Goal: Navigation & Orientation: Find specific page/section

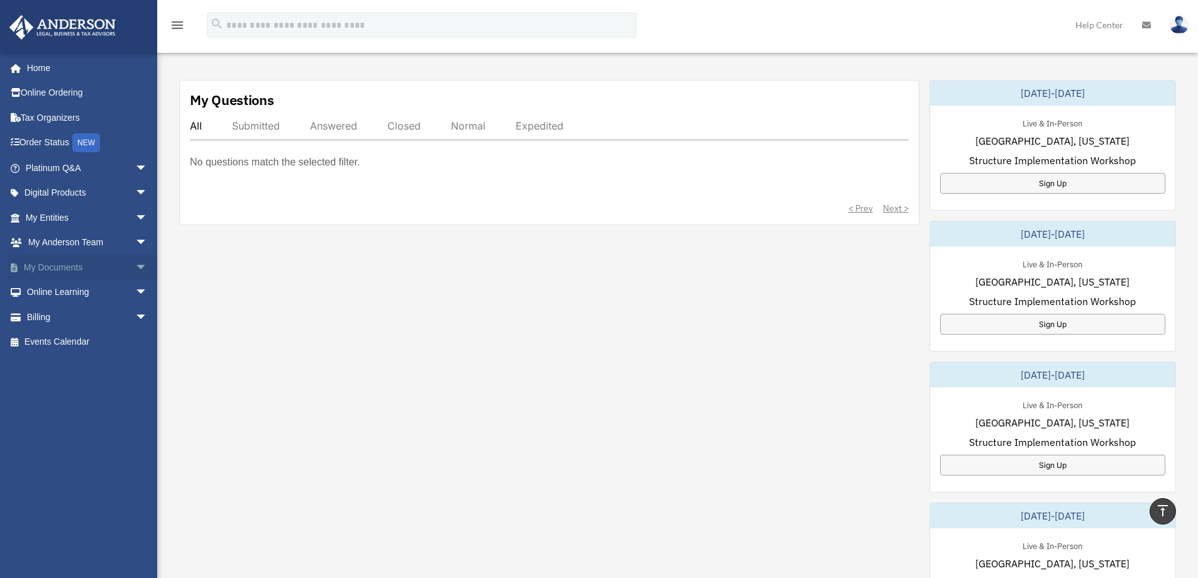
scroll to position [377, 0]
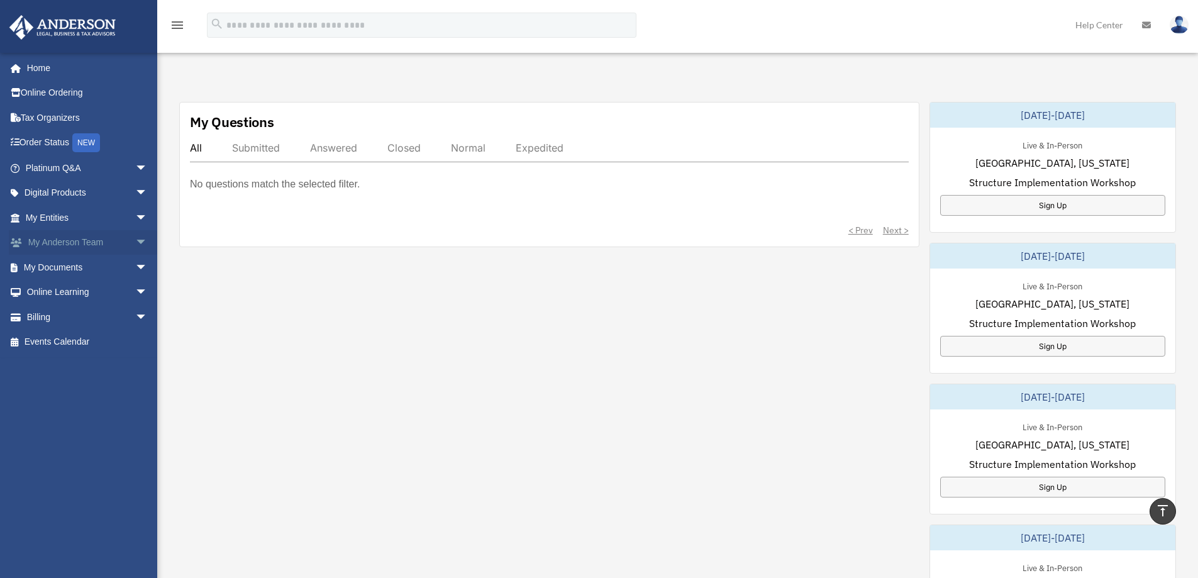
click at [58, 240] on link "My [PERSON_NAME] Team arrow_drop_down" at bounding box center [88, 242] width 158 height 25
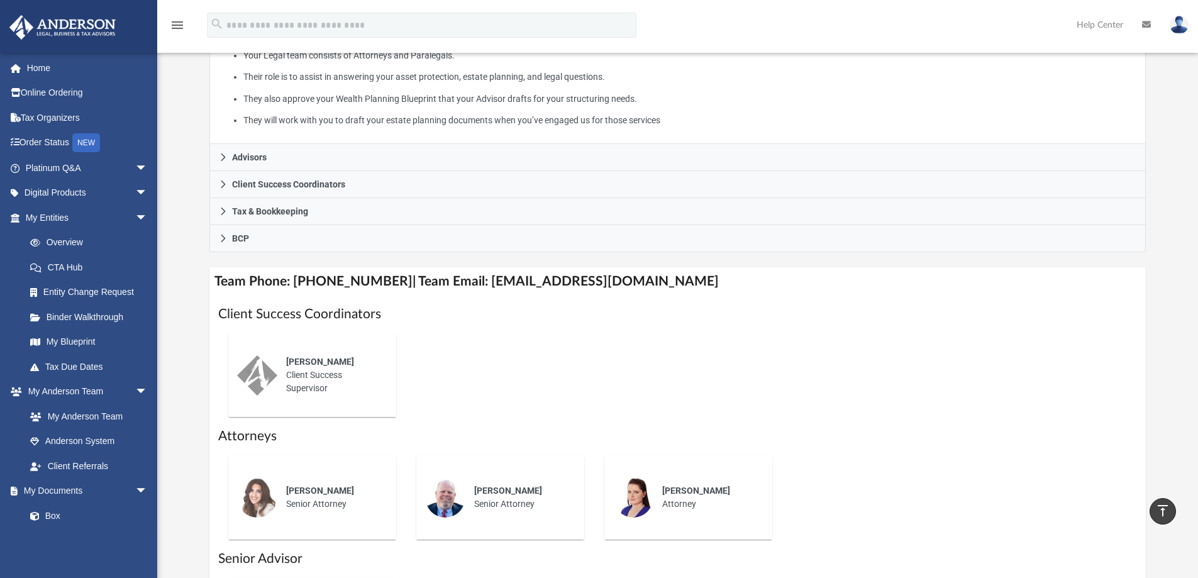
scroll to position [251, 0]
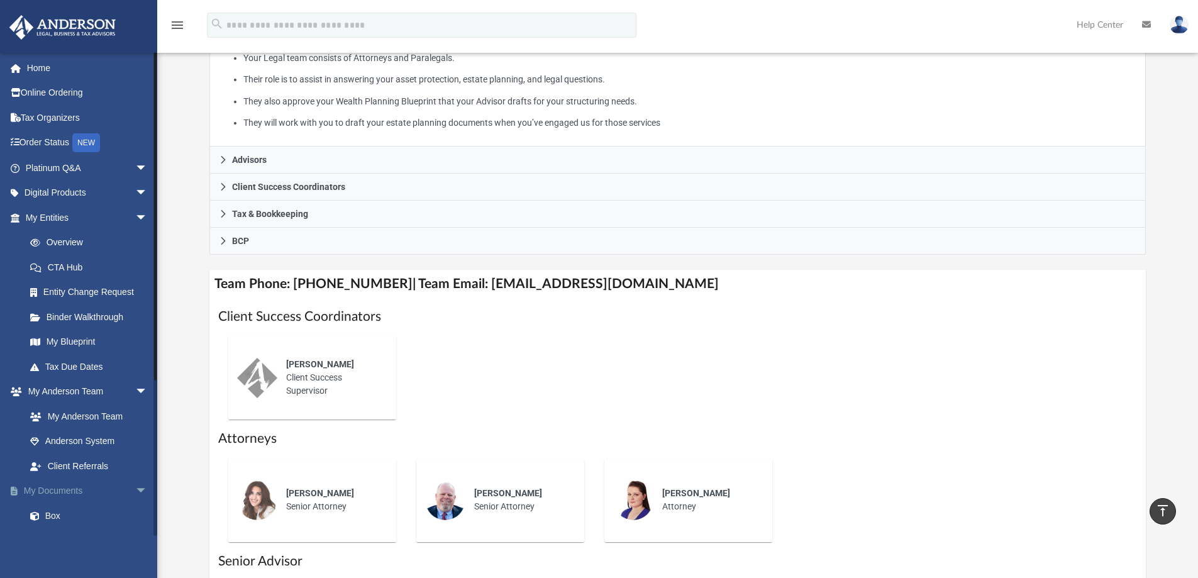
click at [70, 487] on link "My Documents arrow_drop_down" at bounding box center [88, 490] width 158 height 25
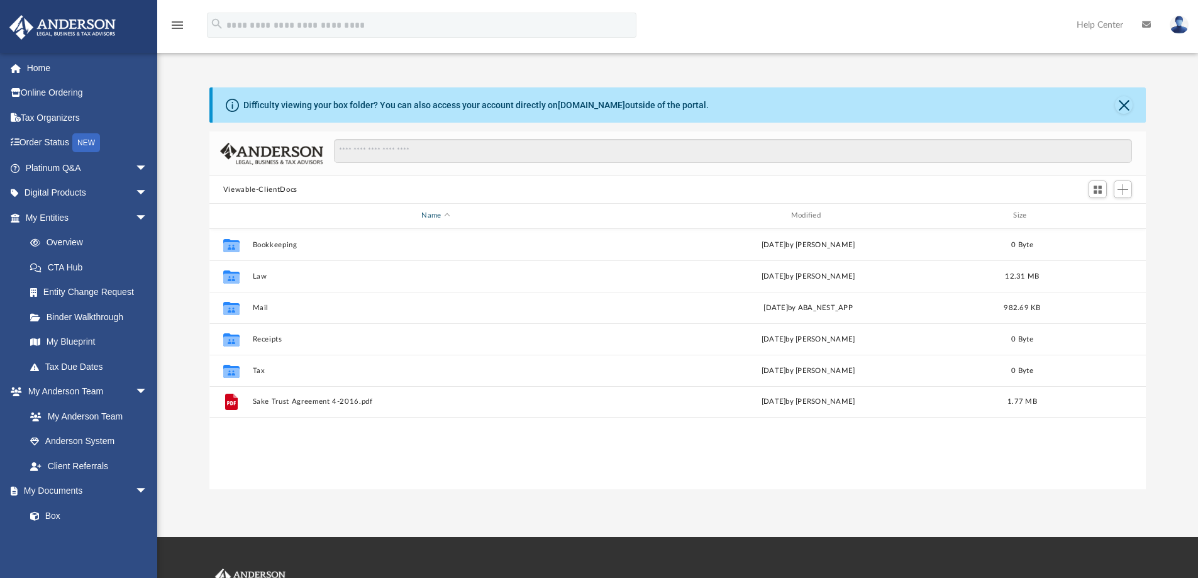
scroll to position [277, 927]
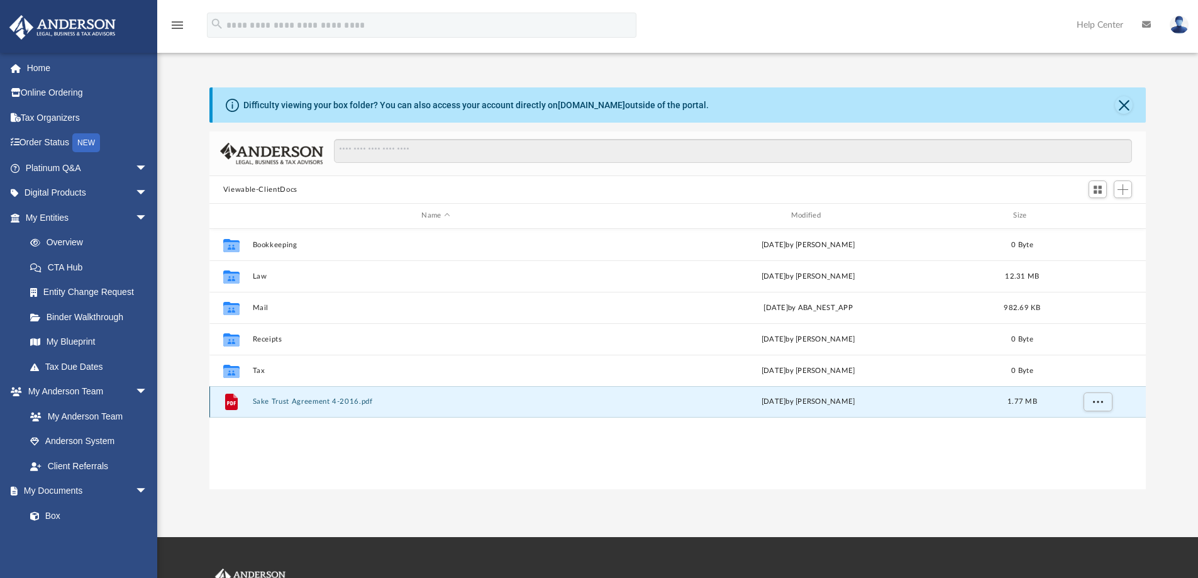
click at [282, 401] on button "Sake Trust Agreement 4-2016.pdf" at bounding box center [435, 401] width 366 height 8
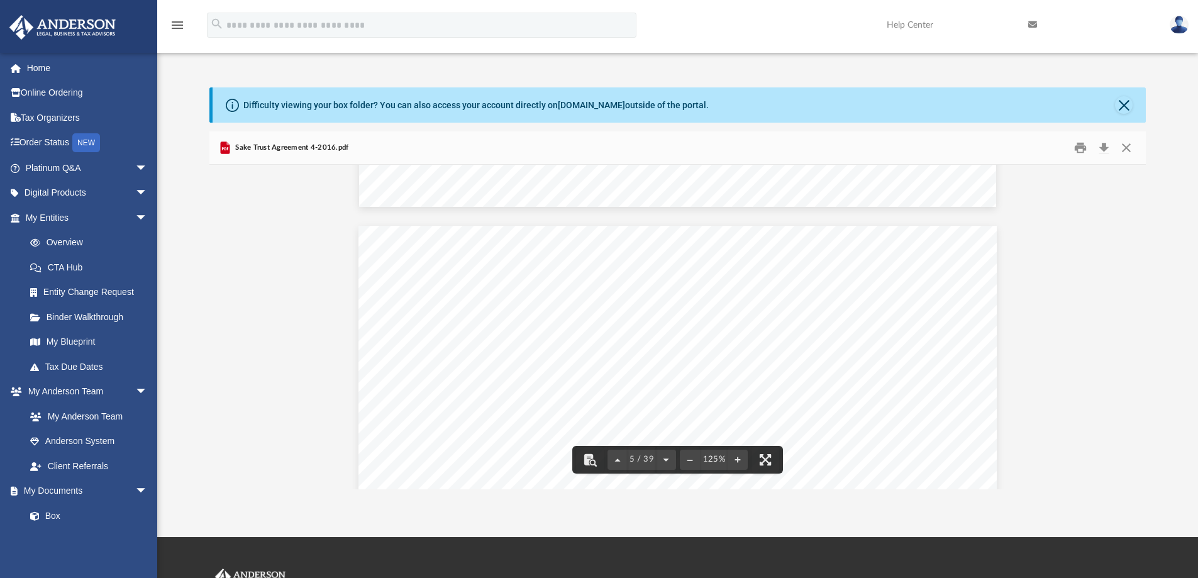
scroll to position [3332, 0]
click at [1123, 101] on button "Close" at bounding box center [1124, 105] width 18 height 18
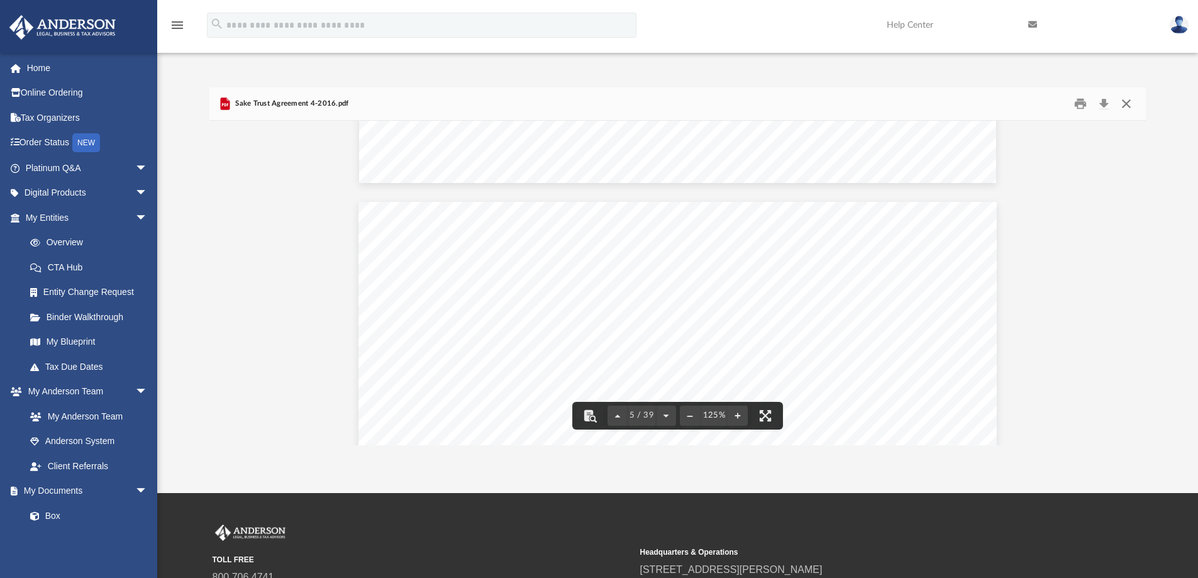
click at [1123, 102] on button "Close" at bounding box center [1126, 103] width 23 height 19
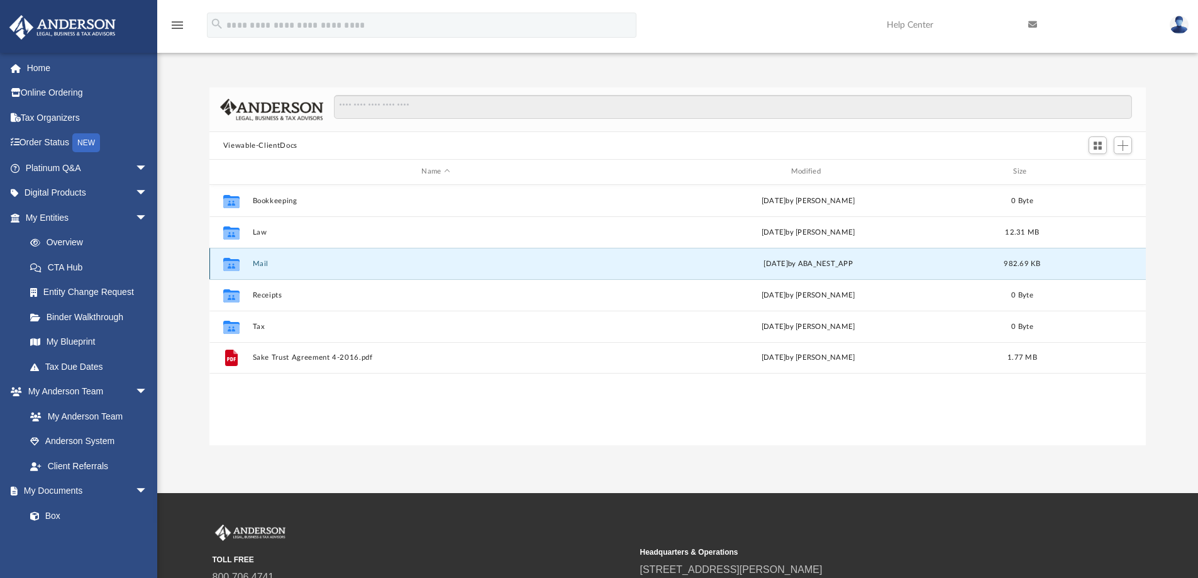
click at [382, 260] on button "Mail" at bounding box center [435, 264] width 366 height 8
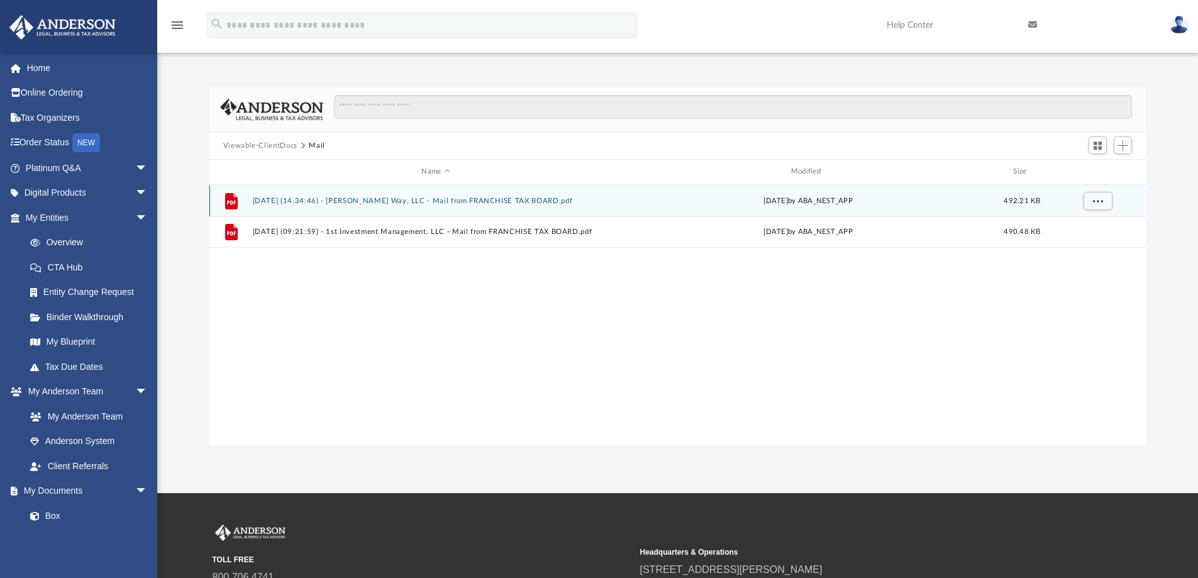
click at [456, 201] on button "2025.02.20 (14:34:46) - Downey Way, LLC - Mail from FRANCHISE TAX BOARD.pdf" at bounding box center [435, 201] width 366 height 8
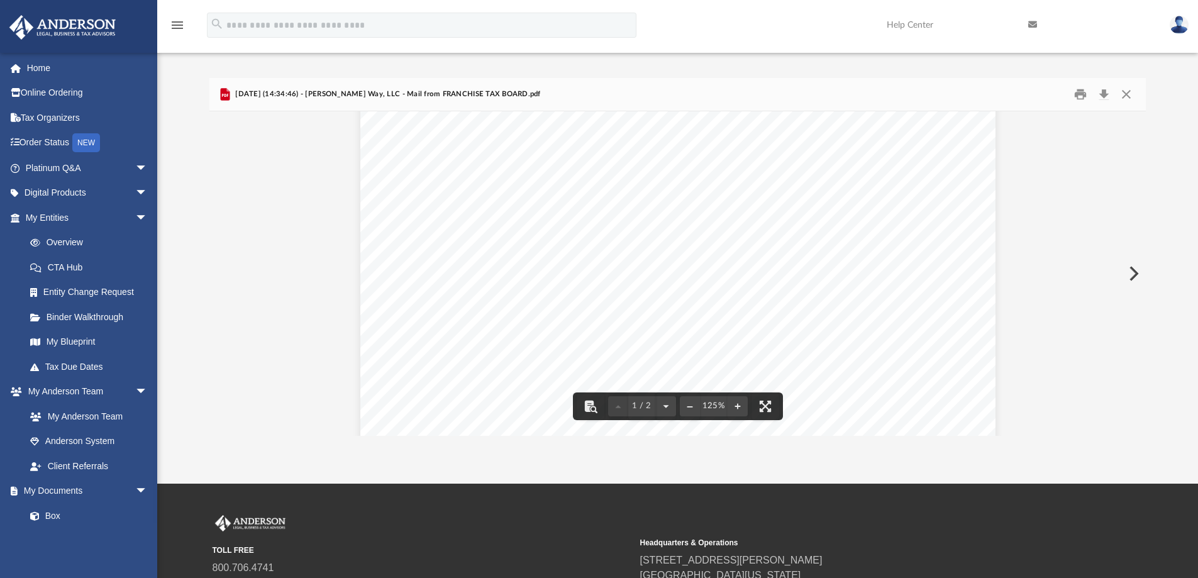
scroll to position [0, 0]
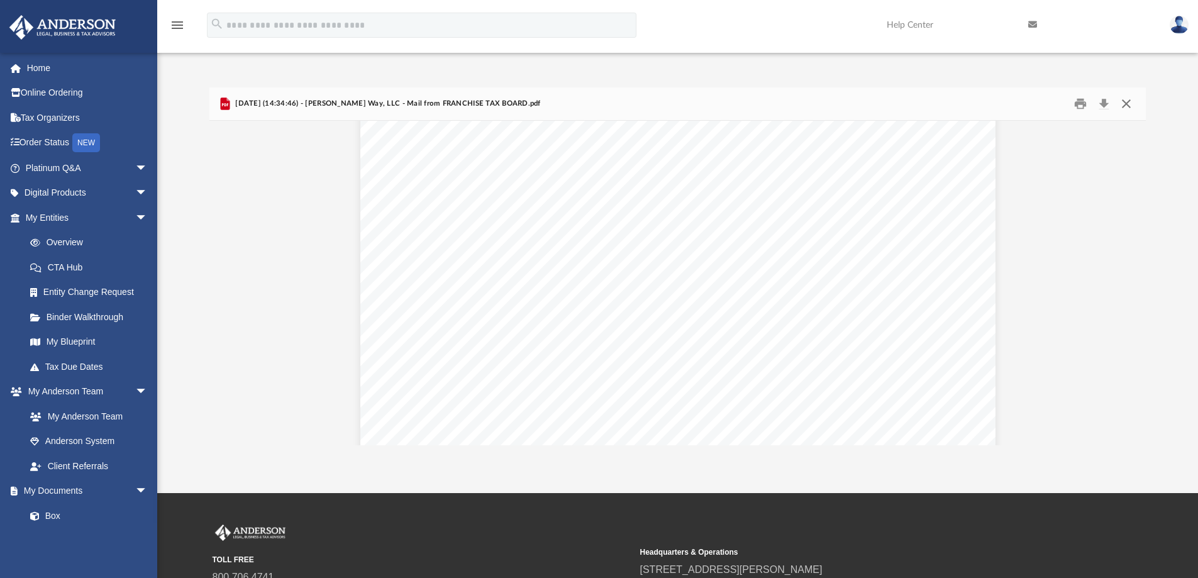
click at [1121, 104] on button "Close" at bounding box center [1126, 103] width 23 height 19
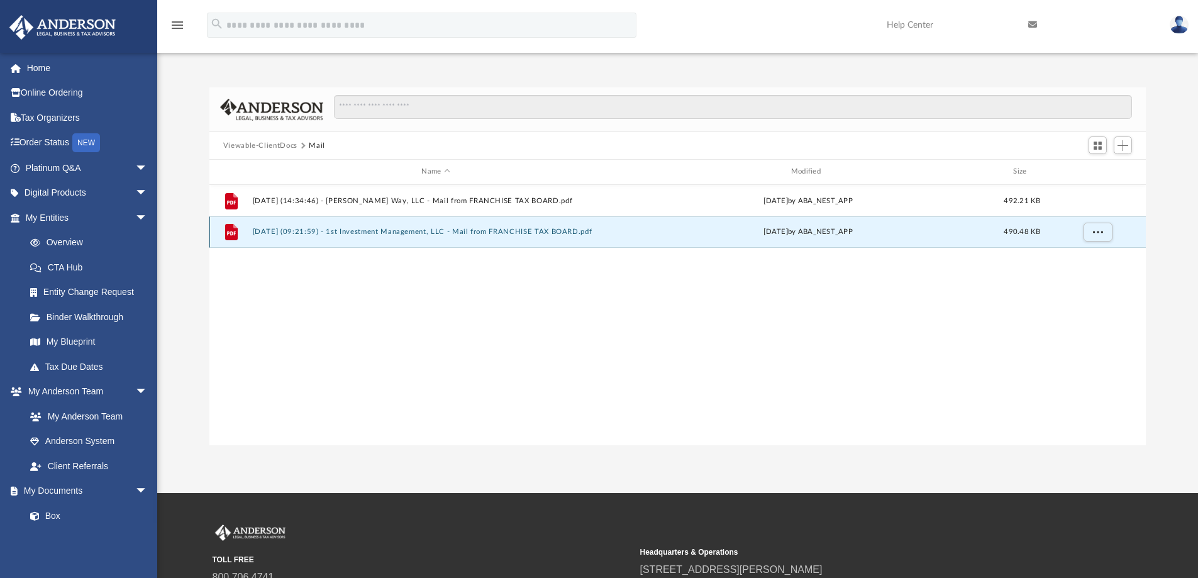
click at [390, 234] on button "2025.04.11 (09:21:59) - 1st Investment Management, LLC - Mail from FRANCHISE TA…" at bounding box center [435, 232] width 366 height 8
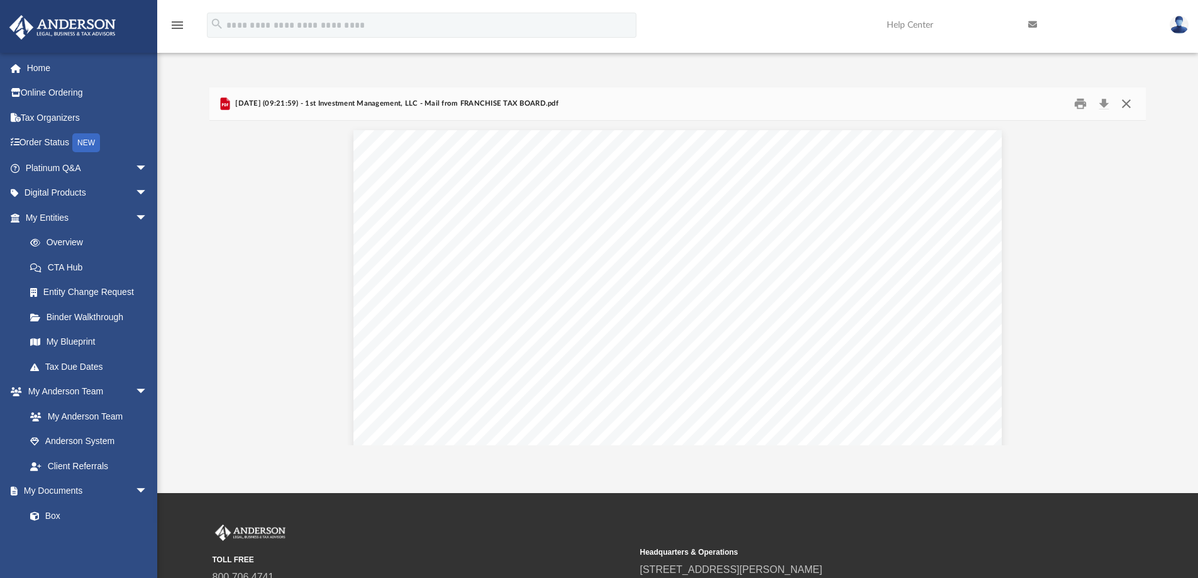
click at [1128, 101] on button "Close" at bounding box center [1126, 103] width 23 height 19
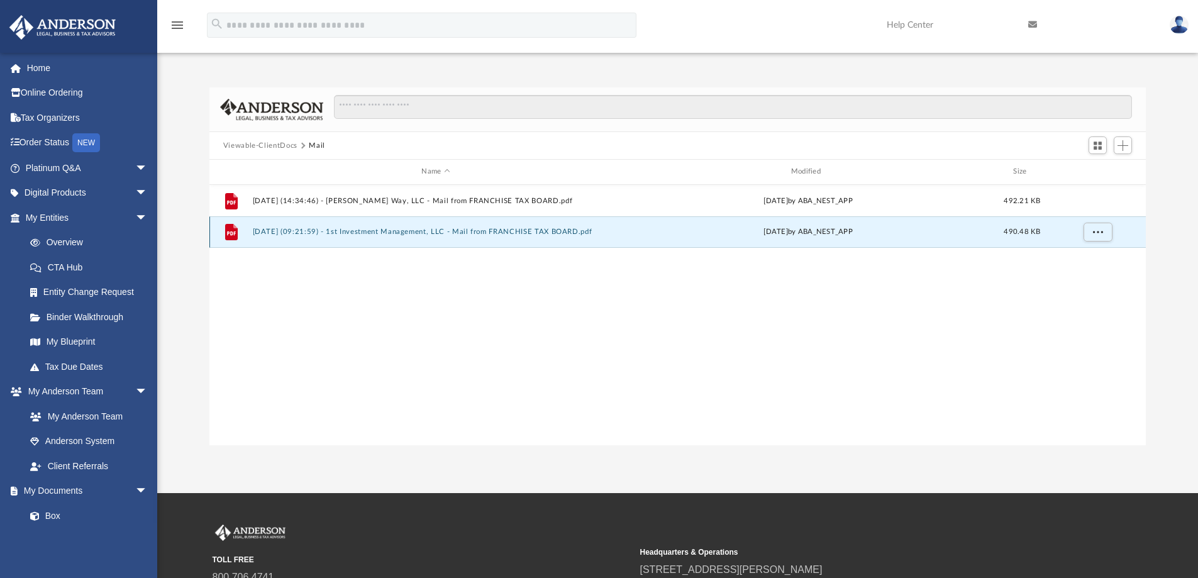
click at [752, 233] on div "Fri Apr 11 2025 by ABA_NEST_APP" at bounding box center [807, 231] width 366 height 11
click at [233, 229] on icon "grid" at bounding box center [231, 232] width 13 height 16
click at [1095, 232] on span "More options" at bounding box center [1097, 231] width 10 height 7
click at [1073, 260] on li "Preview" at bounding box center [1085, 257] width 36 height 13
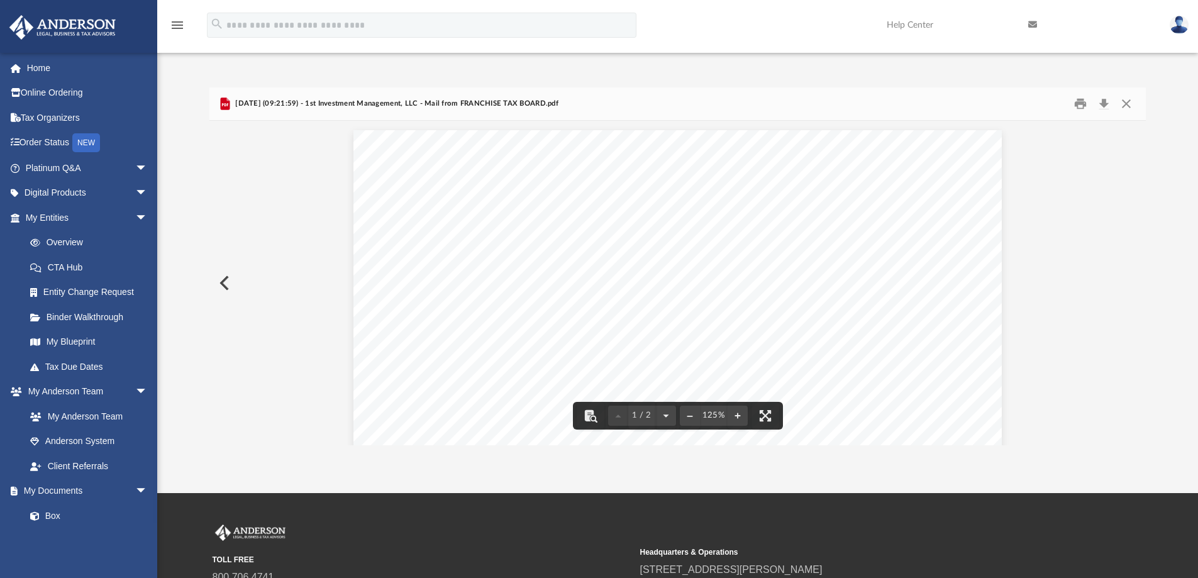
click at [225, 283] on button "Preview" at bounding box center [223, 282] width 28 height 35
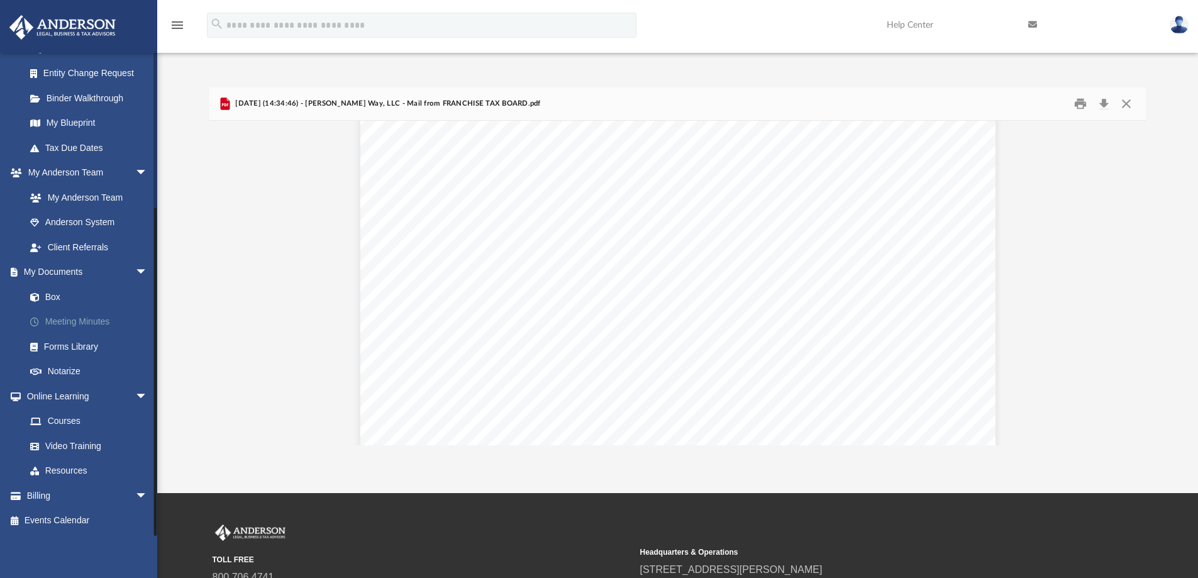
click at [84, 322] on link "Meeting Minutes" at bounding box center [92, 321] width 149 height 25
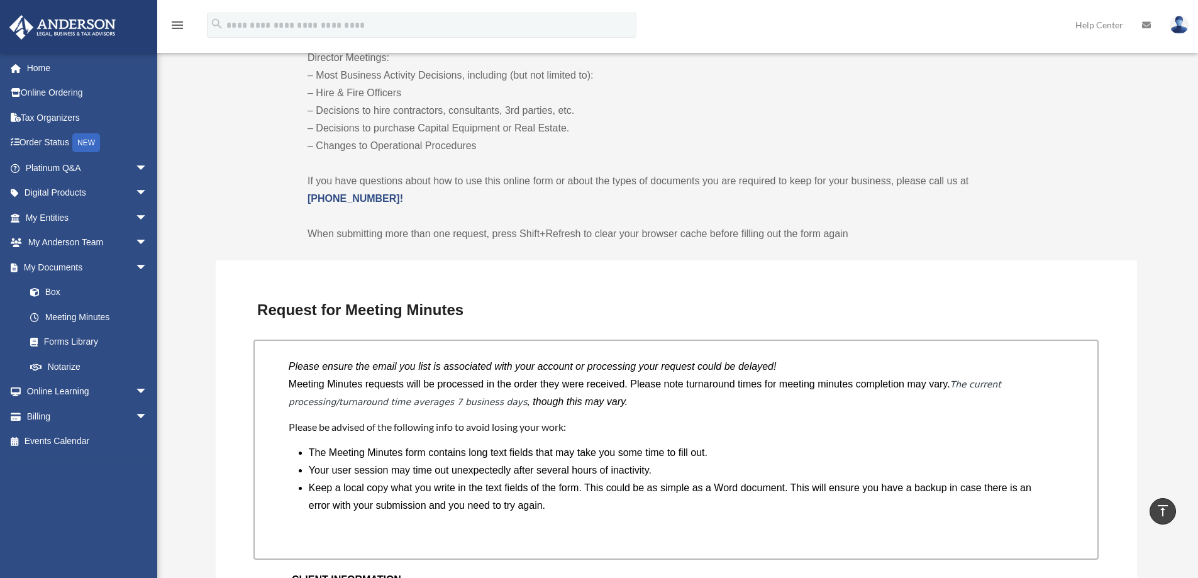
scroll to position [691, 0]
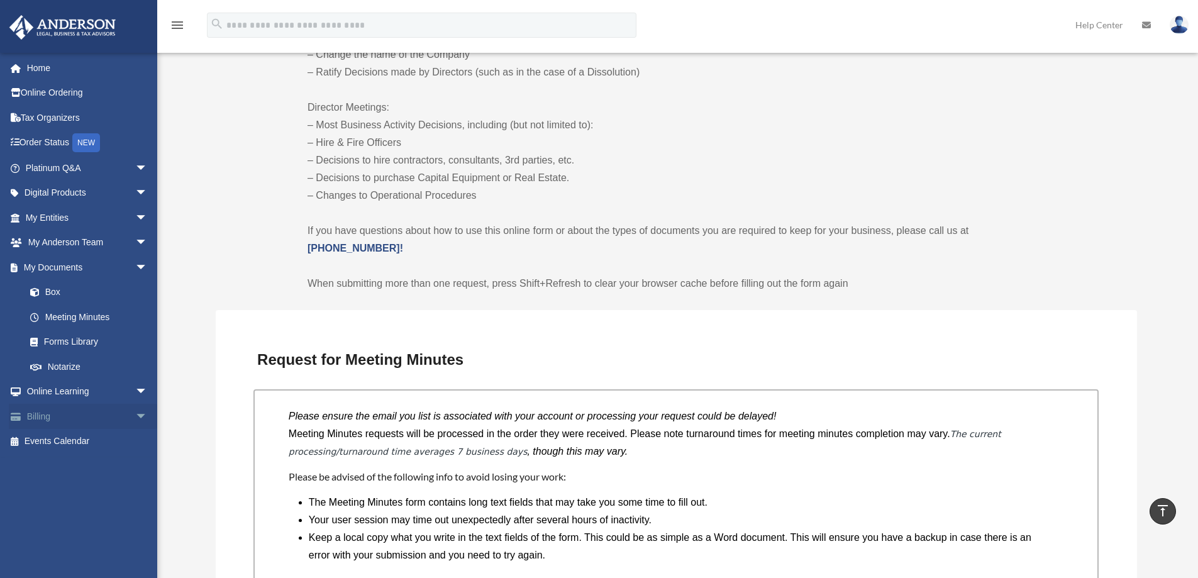
click at [82, 412] on link "Billing arrow_drop_down" at bounding box center [88, 416] width 158 height 25
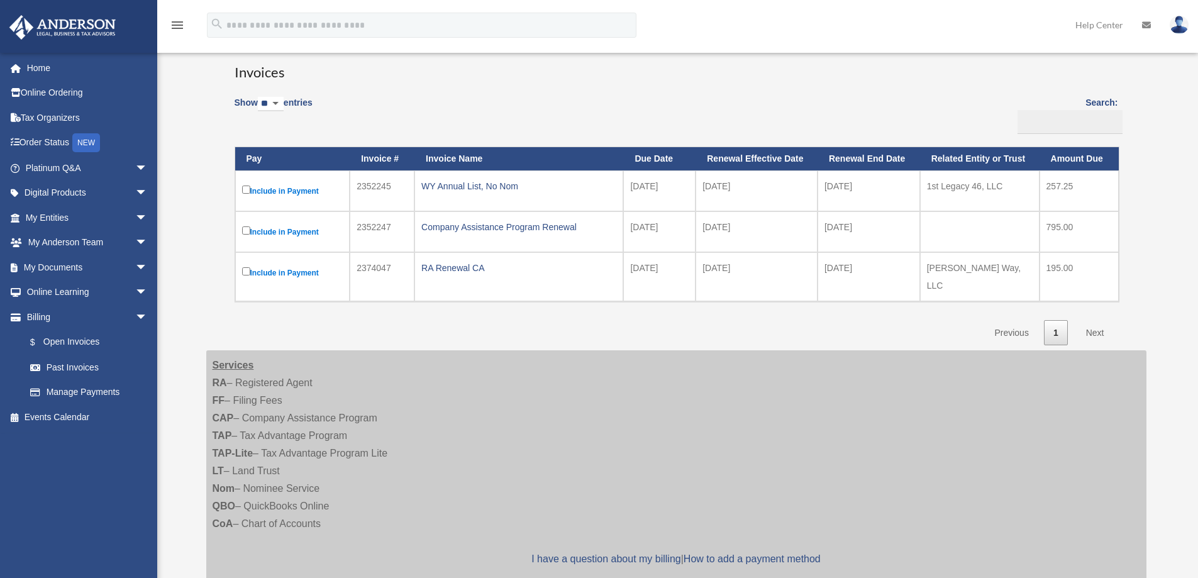
scroll to position [63, 0]
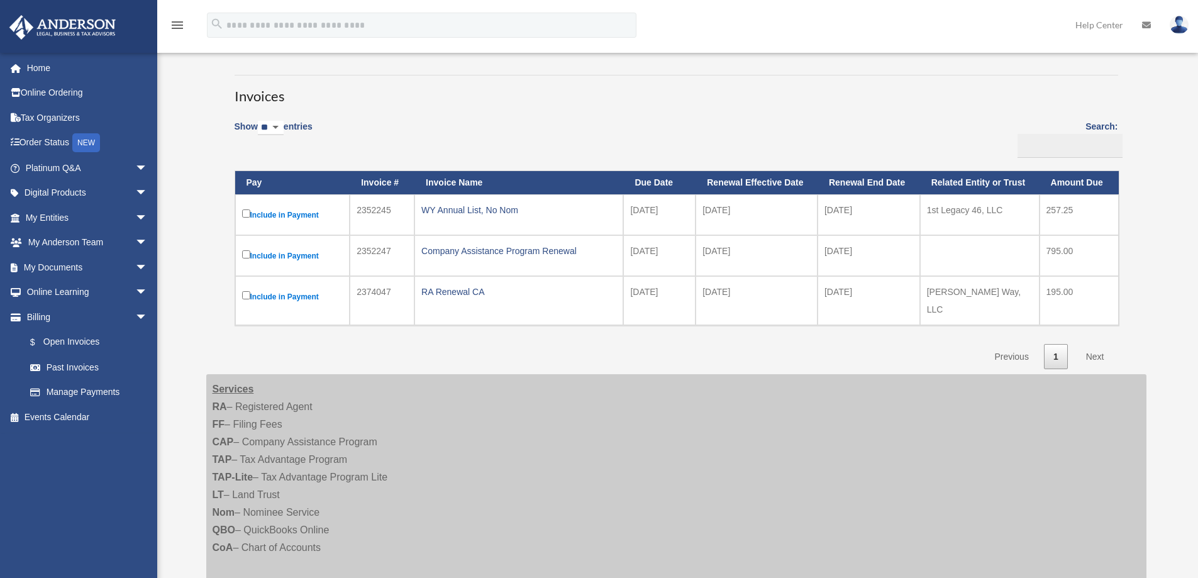
click at [1097, 344] on link "Next" at bounding box center [1094, 357] width 37 height 26
click at [1005, 348] on link "Previous" at bounding box center [1010, 357] width 53 height 26
click at [282, 127] on select "** ** ** ***" at bounding box center [271, 128] width 26 height 14
select select "**"
click at [260, 121] on select "** ** ** ***" at bounding box center [271, 128] width 26 height 14
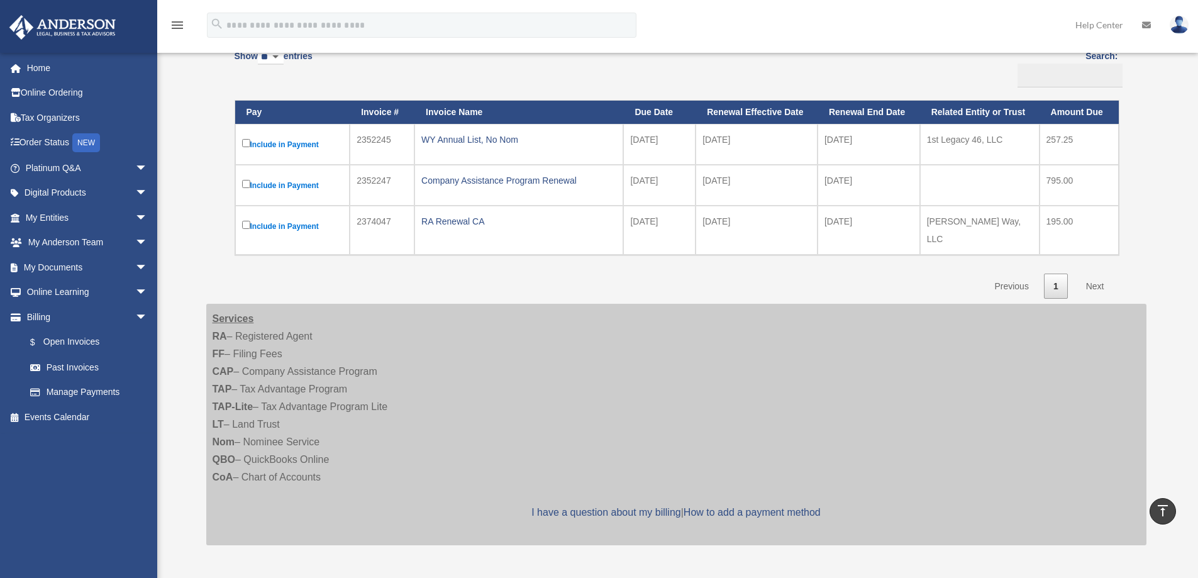
scroll to position [0, 0]
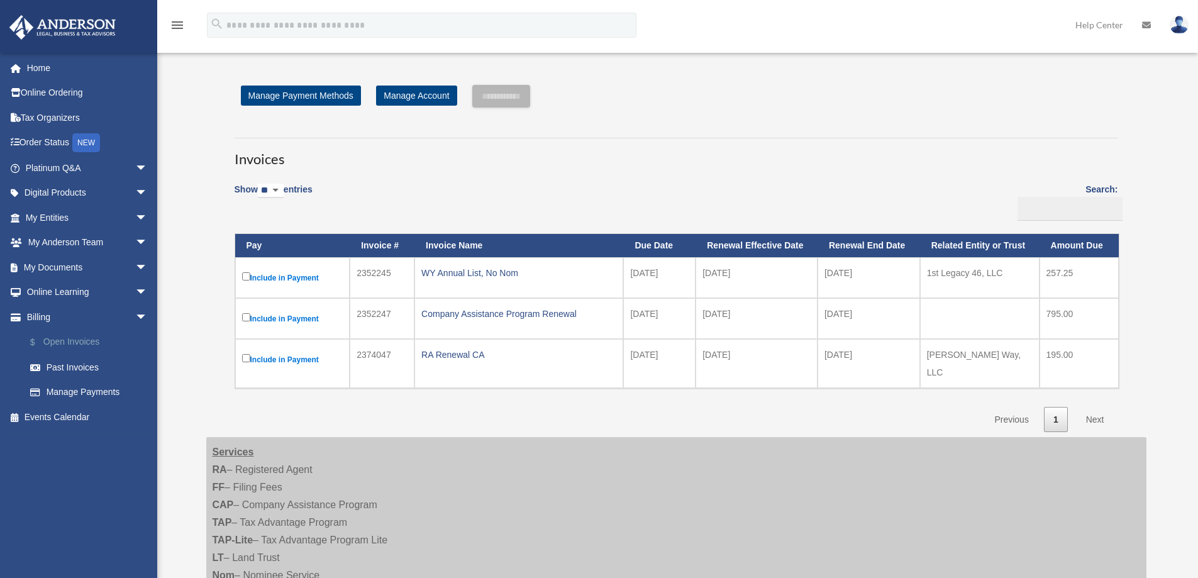
click at [74, 343] on link "$ Open Invoices" at bounding box center [92, 342] width 149 height 26
click at [53, 119] on link "Tax Organizers" at bounding box center [88, 117] width 158 height 25
click at [67, 111] on link "Tax Organizers" at bounding box center [88, 117] width 158 height 25
click at [48, 168] on link "Platinum Q&A arrow_drop_down" at bounding box center [88, 167] width 158 height 25
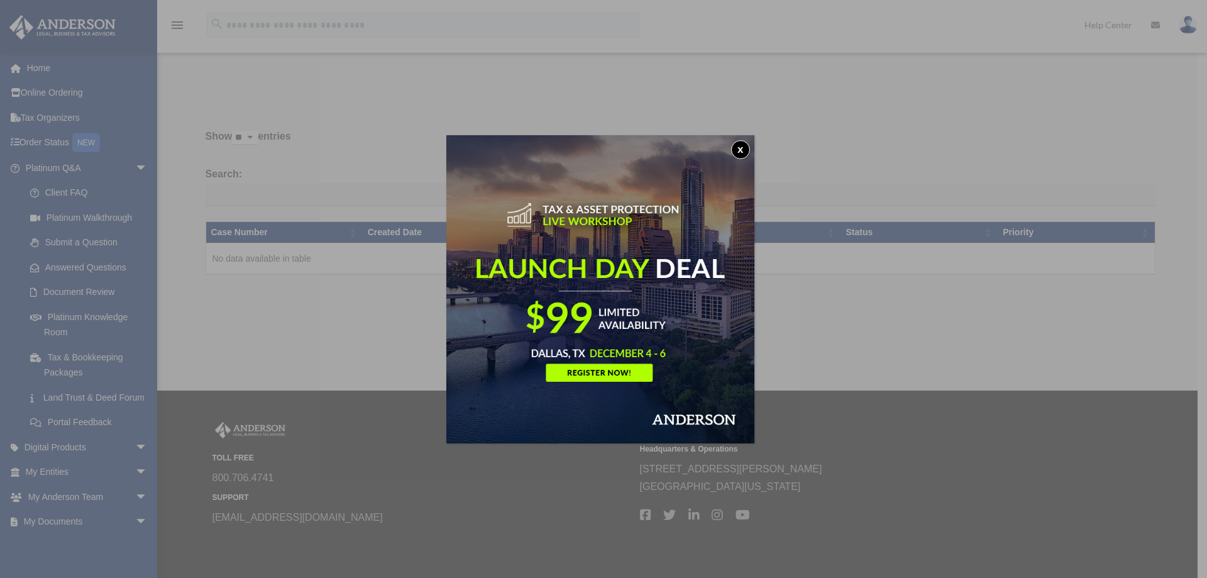
click at [745, 148] on button "x" at bounding box center [740, 149] width 19 height 19
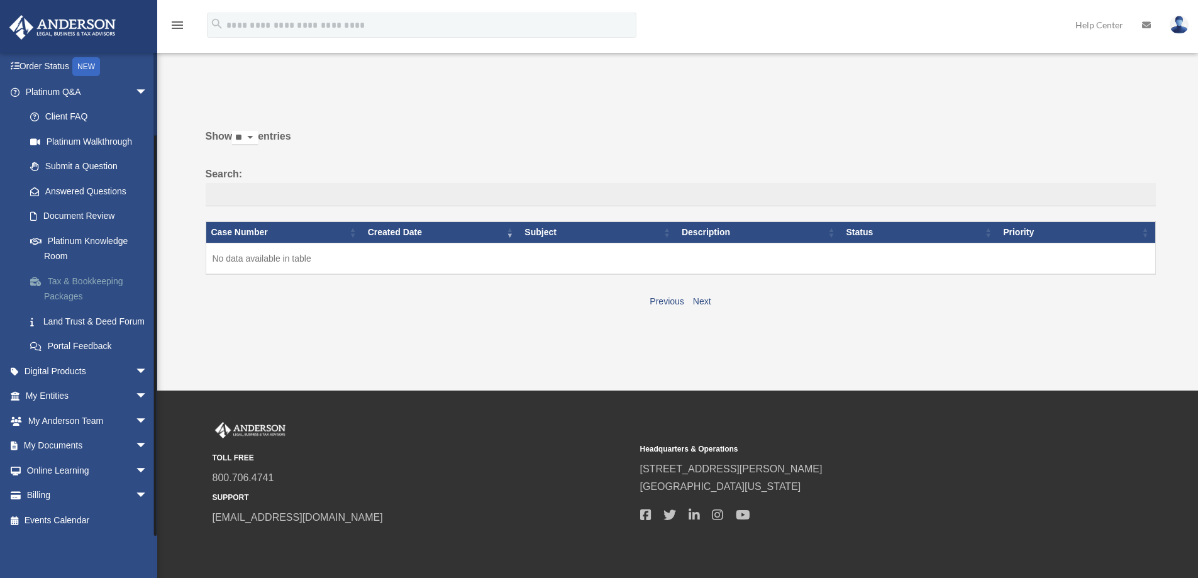
scroll to position [91, 0]
click at [77, 270] on link "Tax & Bookkeeping Packages" at bounding box center [92, 288] width 149 height 40
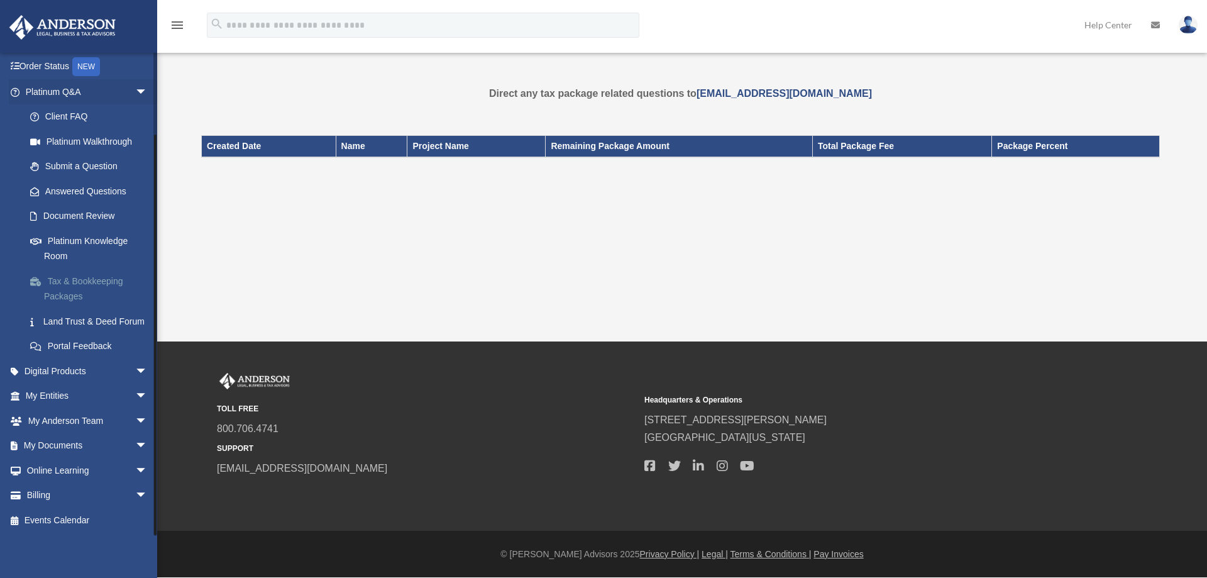
scroll to position [91, 0]
click at [53, 392] on link "My Entities arrow_drop_down" at bounding box center [88, 395] width 158 height 25
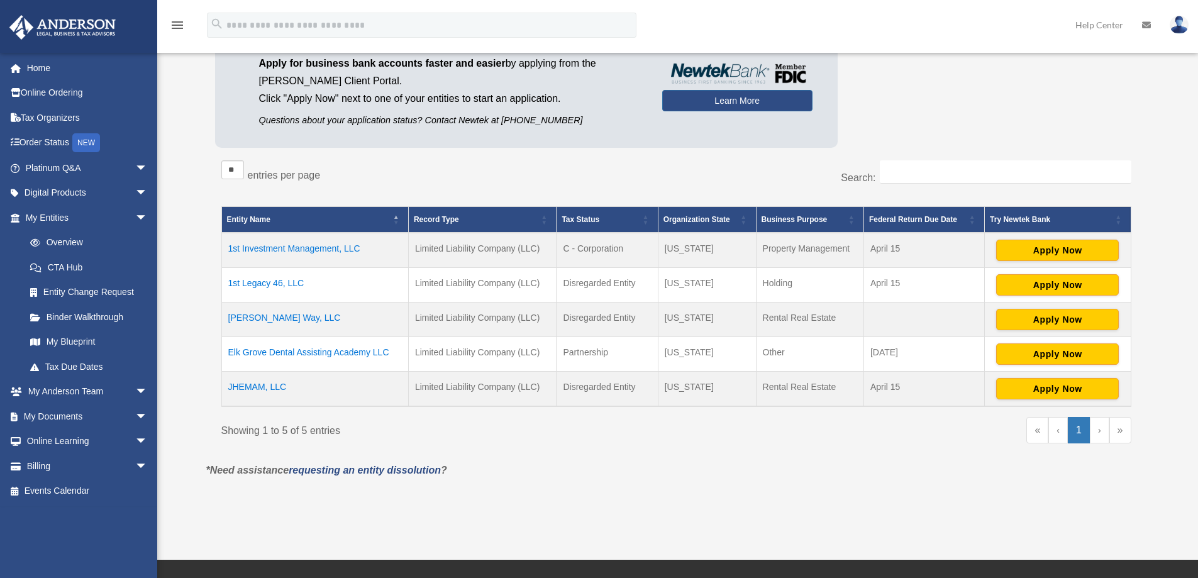
scroll to position [126, 0]
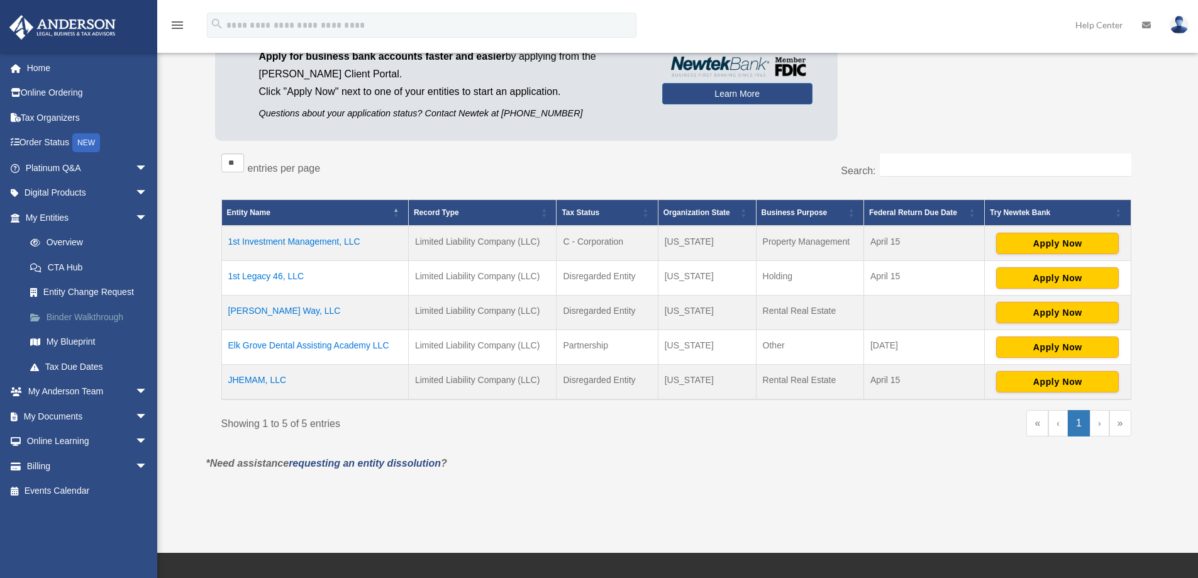
click at [85, 314] on link "Binder Walkthrough" at bounding box center [92, 316] width 149 height 25
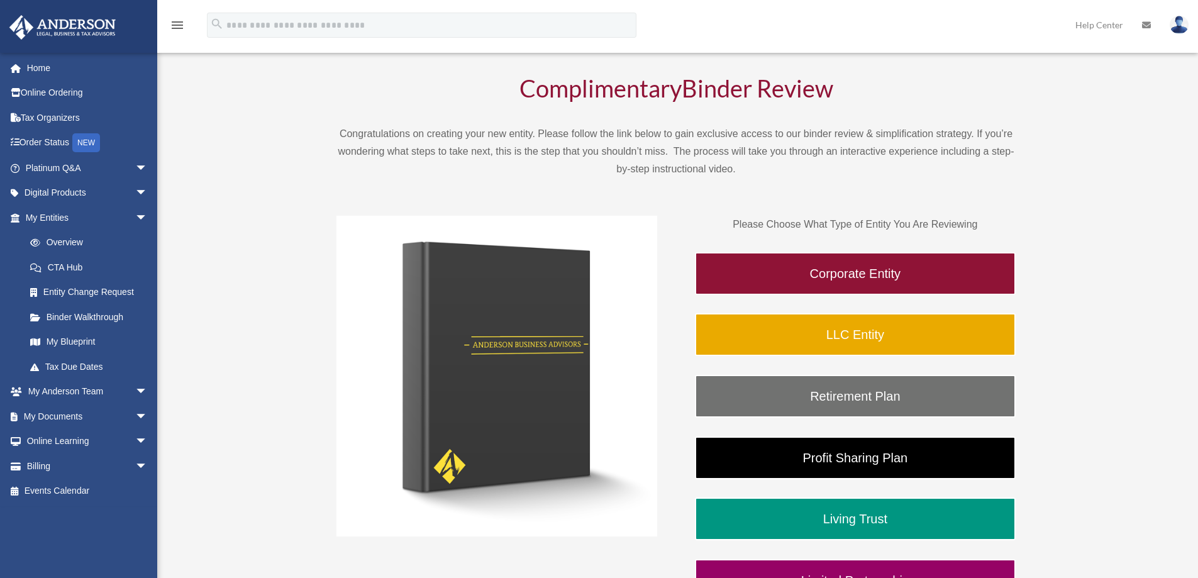
scroll to position [63, 0]
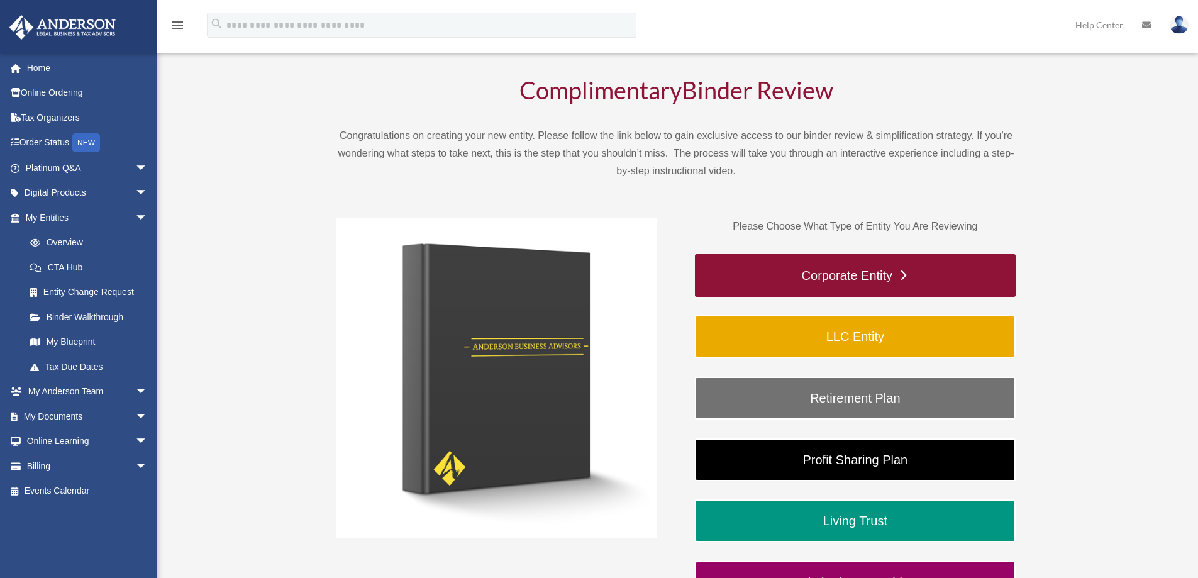
click at [769, 280] on link "Corporate Entity" at bounding box center [855, 275] width 321 height 43
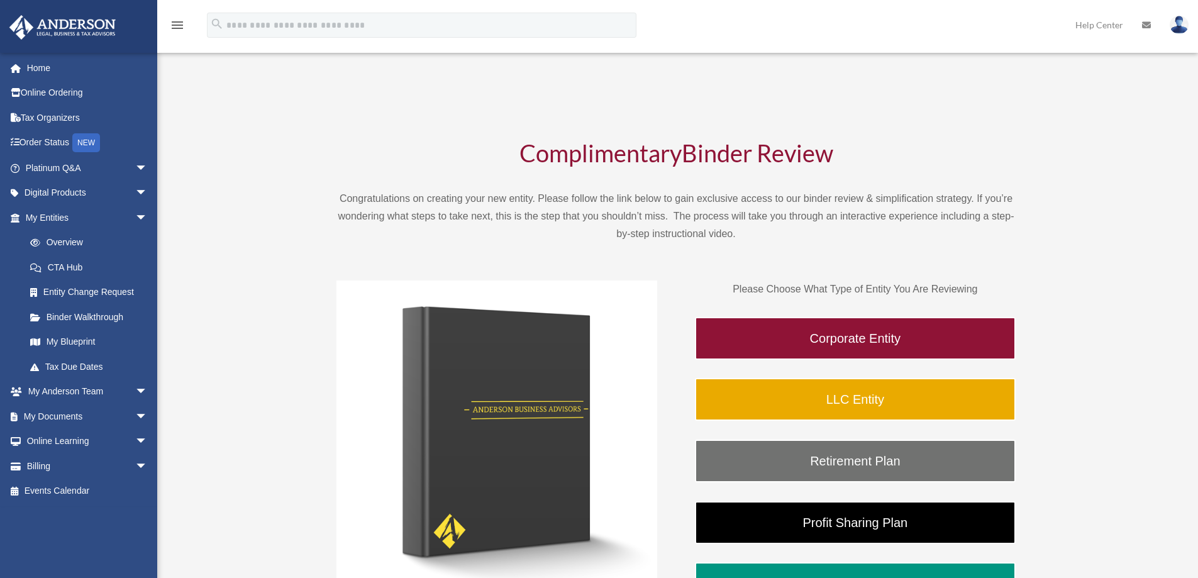
scroll to position [63, 0]
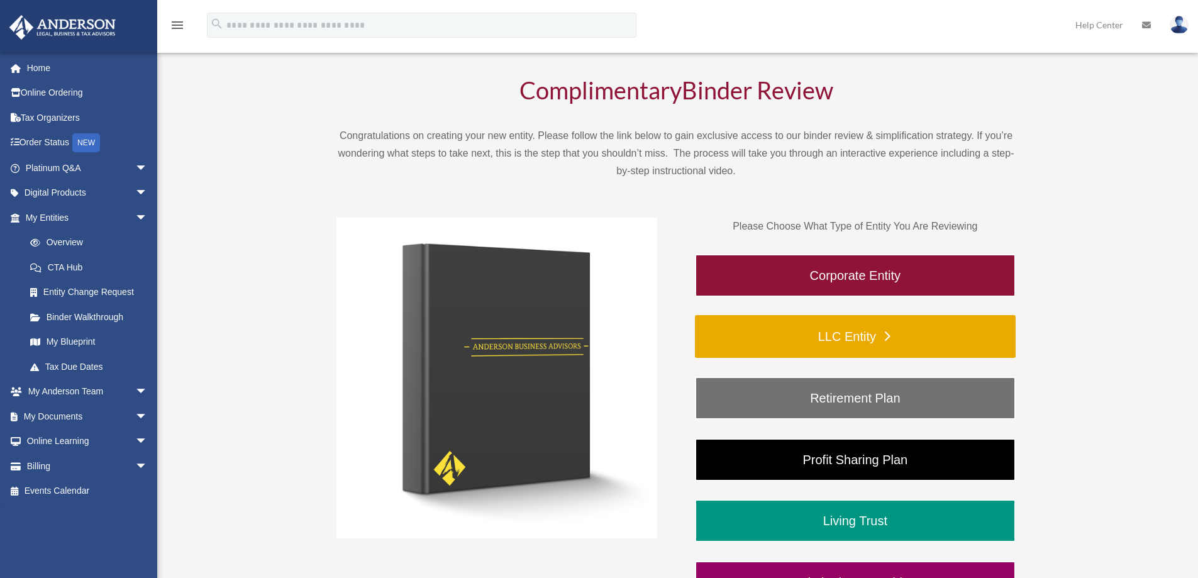
click at [809, 333] on link "LLC Entity" at bounding box center [855, 336] width 321 height 43
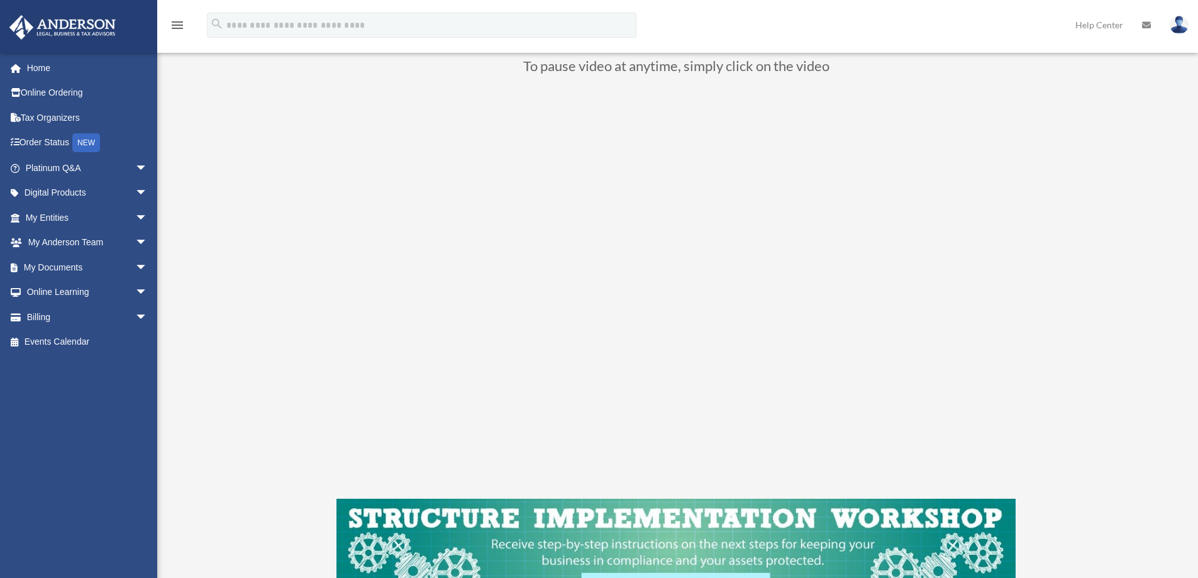
scroll to position [63, 0]
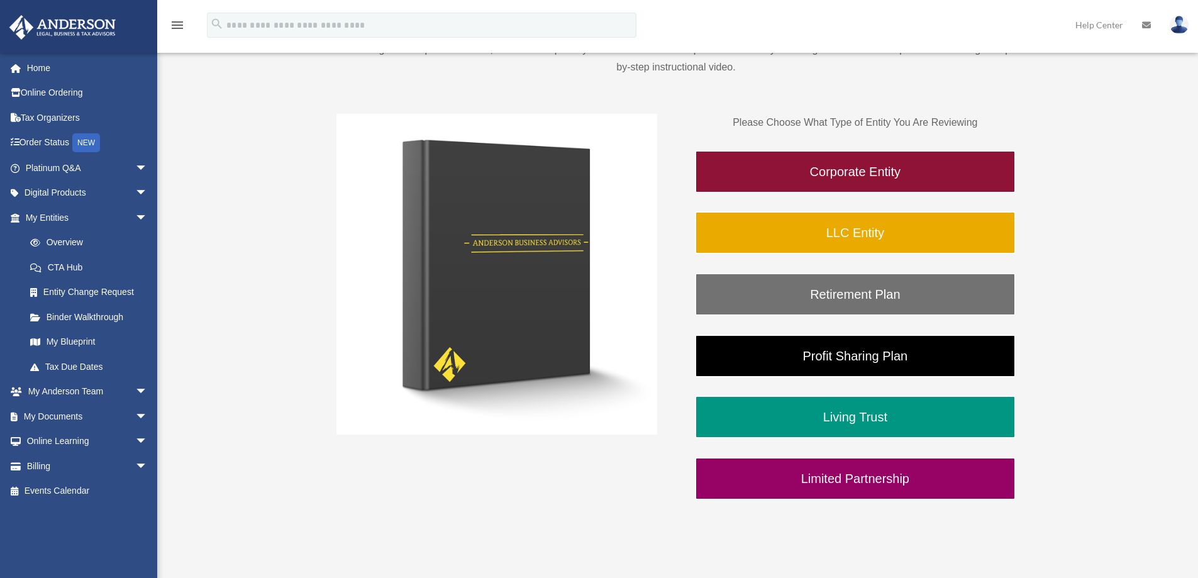
scroll to position [189, 0]
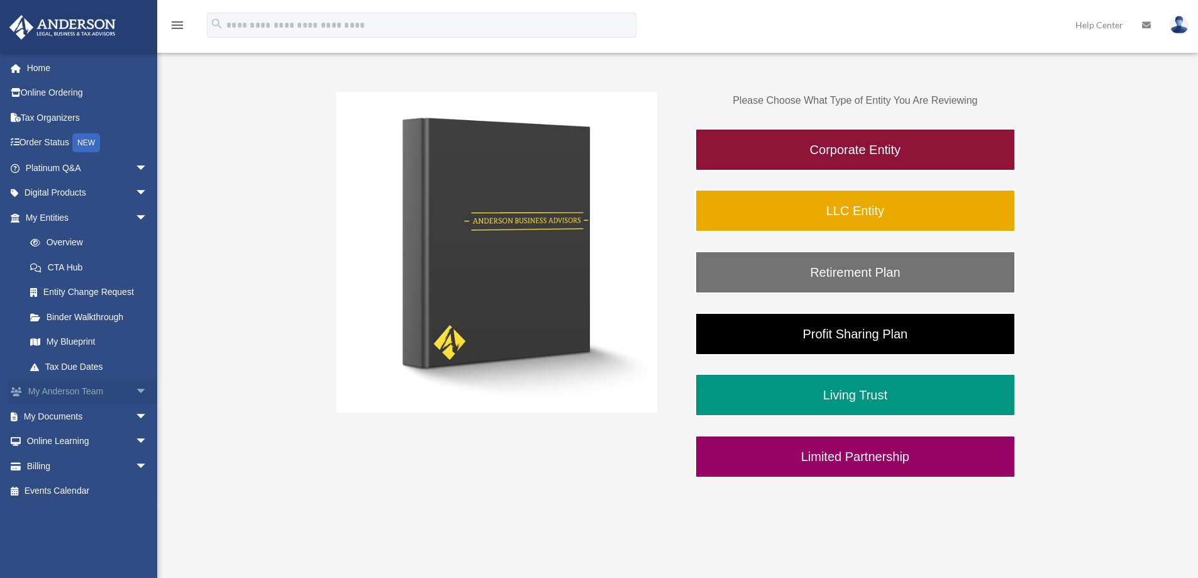
click at [85, 385] on link "My [PERSON_NAME] Team arrow_drop_down" at bounding box center [88, 391] width 158 height 25
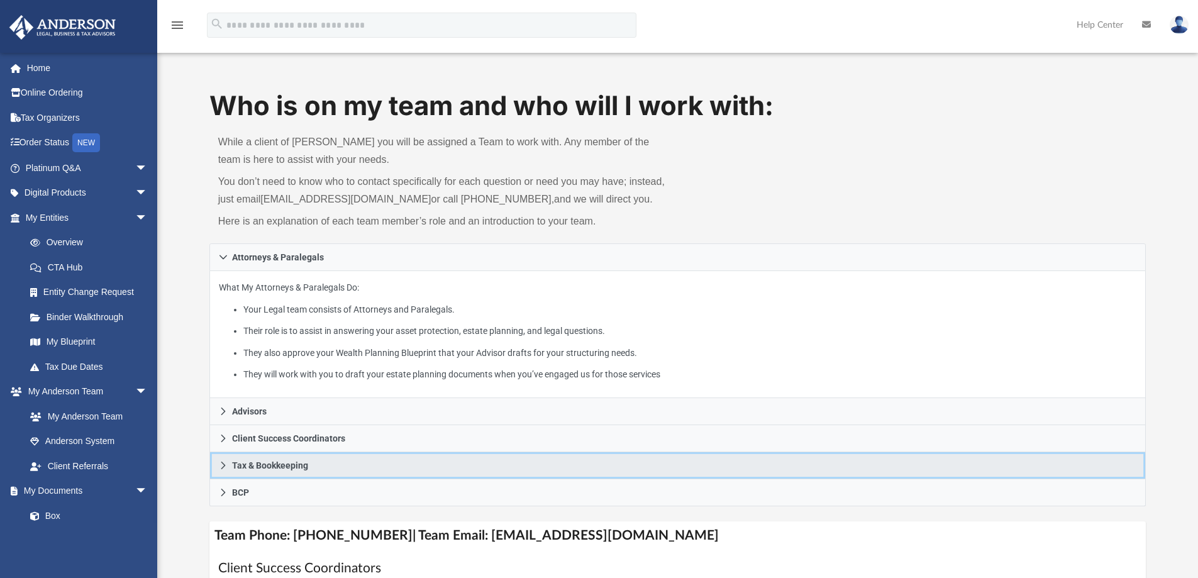
click at [282, 461] on span "Tax & Bookkeeping" at bounding box center [270, 465] width 76 height 9
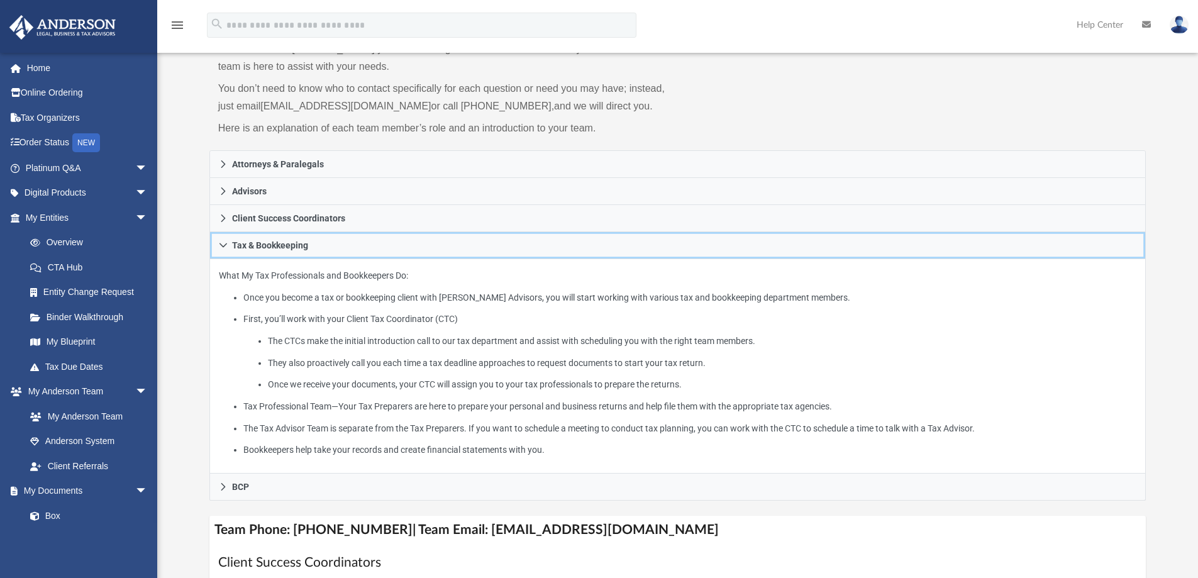
scroll to position [63, 0]
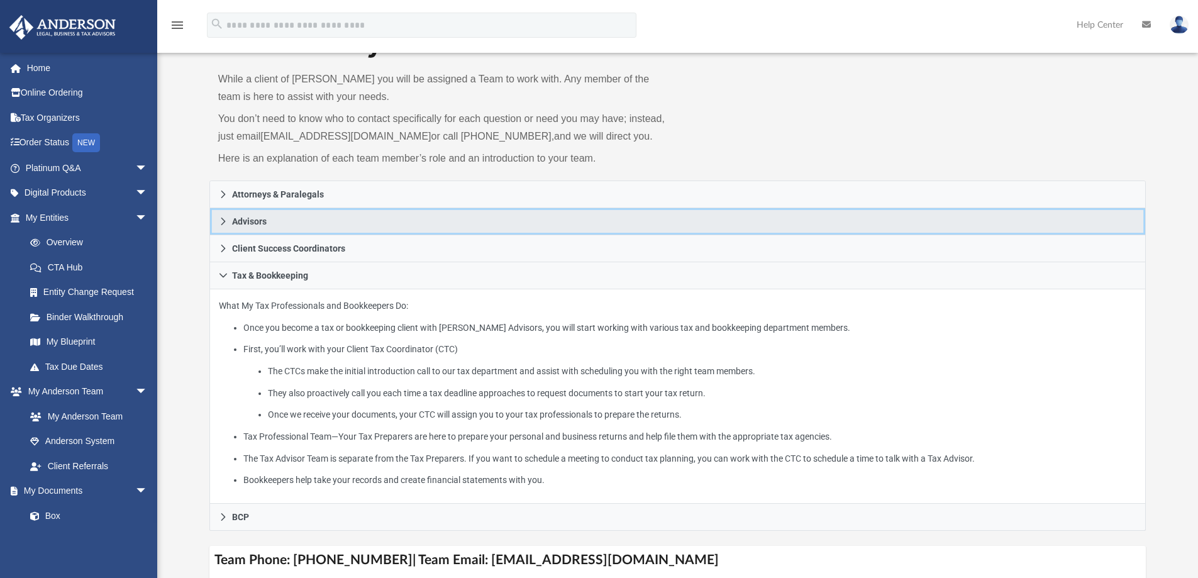
click at [277, 223] on link "Advisors" at bounding box center [677, 221] width 937 height 27
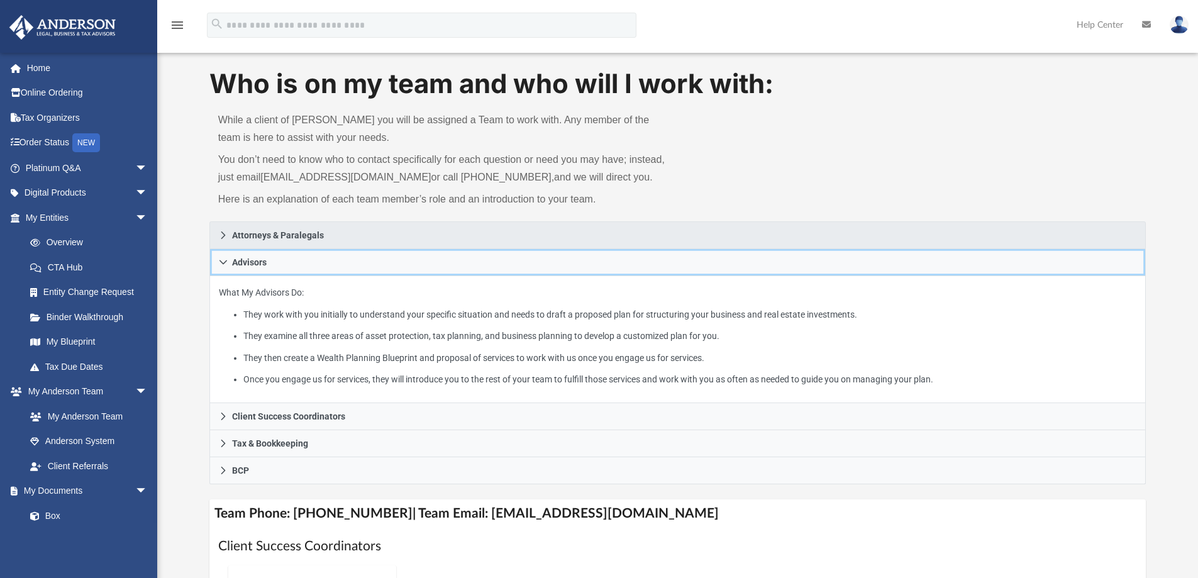
scroll to position [0, 0]
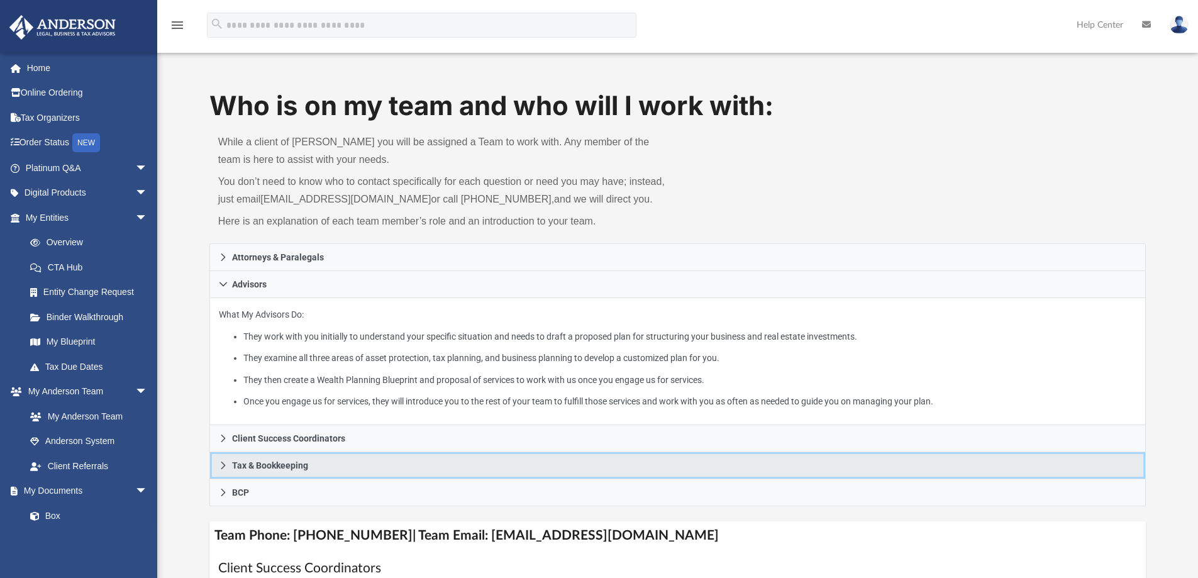
click at [259, 463] on span "Tax & Bookkeeping" at bounding box center [270, 465] width 76 height 9
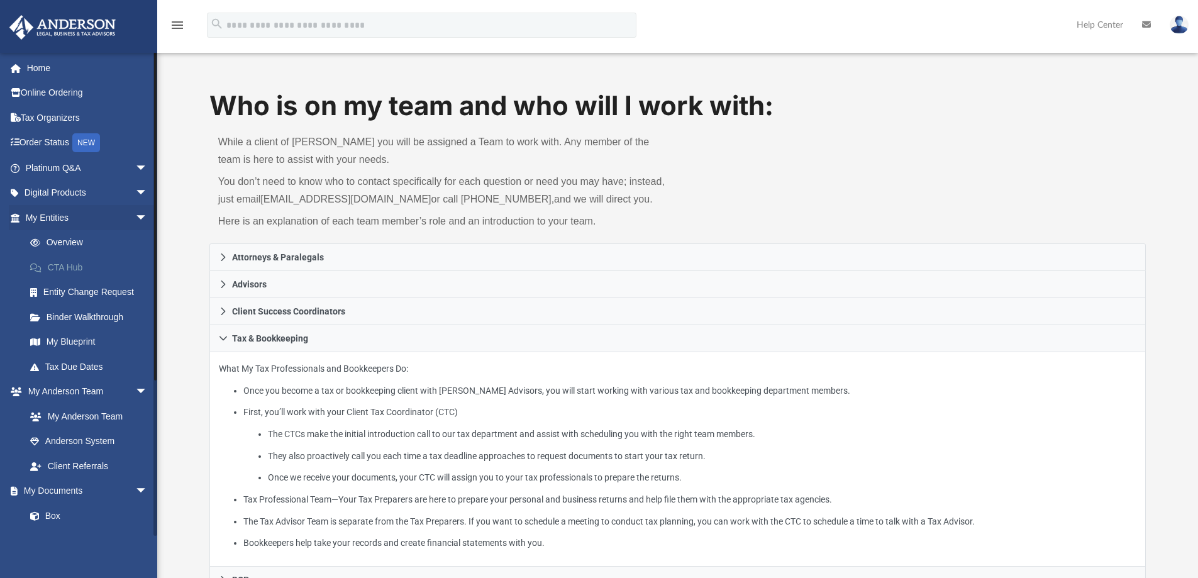
click at [65, 265] on link "CTA Hub" at bounding box center [92, 267] width 149 height 25
click at [69, 240] on link "Overview" at bounding box center [92, 242] width 149 height 25
click at [70, 240] on link "Overview" at bounding box center [92, 242] width 149 height 25
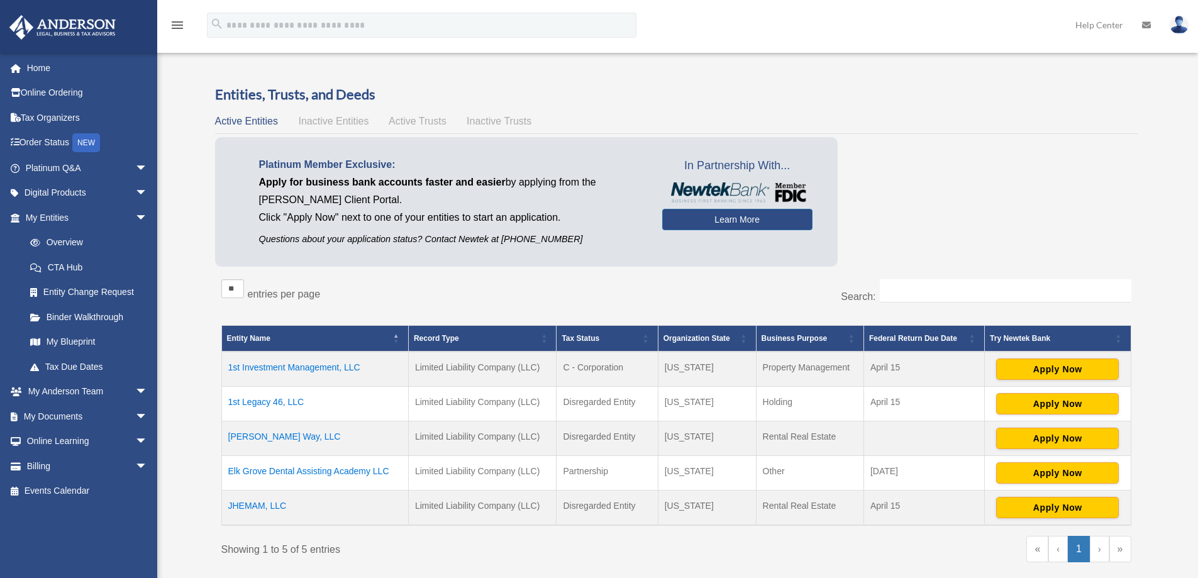
click at [267, 364] on td "1st Investment Management, LLC" at bounding box center [314, 368] width 187 height 35
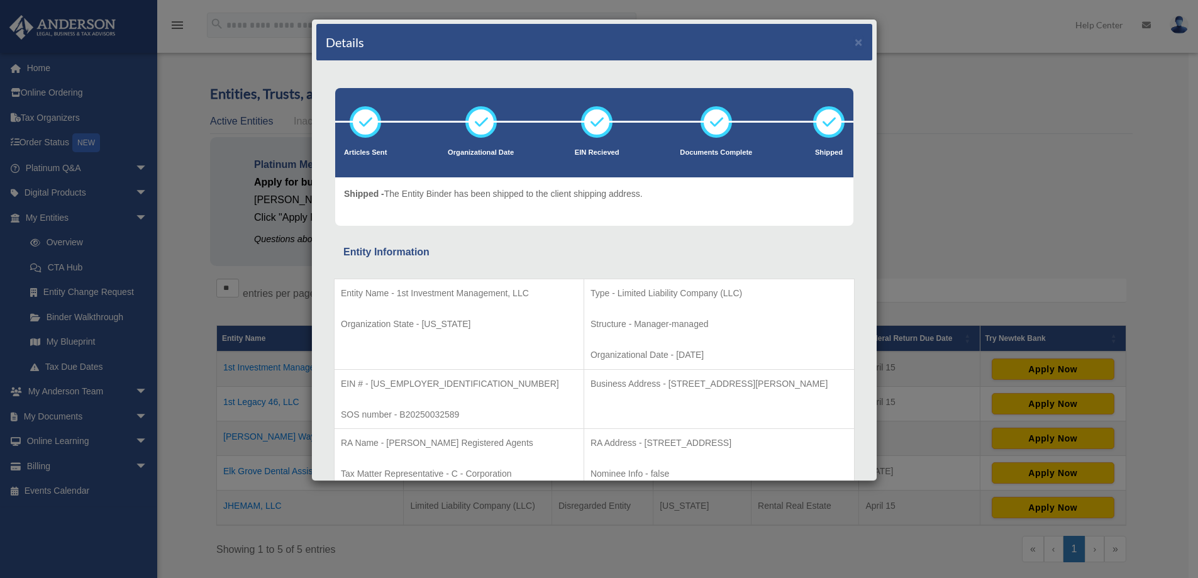
click at [928, 85] on div "Details × Articles Sent Organizational Date" at bounding box center [599, 289] width 1198 height 578
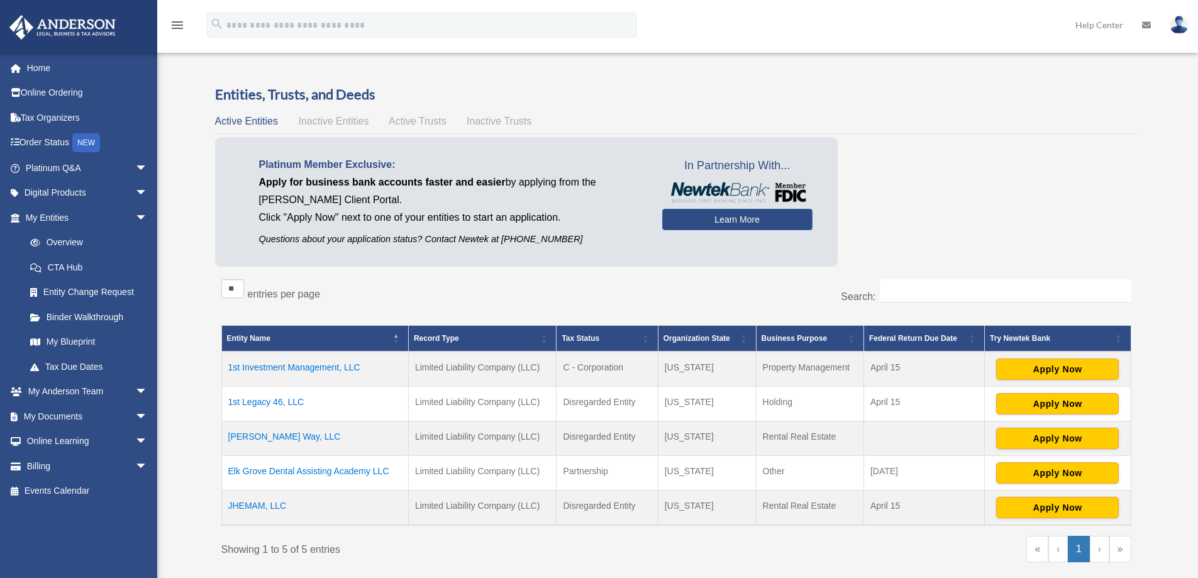
click at [257, 400] on td "1st Legacy 46, LLC" at bounding box center [314, 404] width 187 height 35
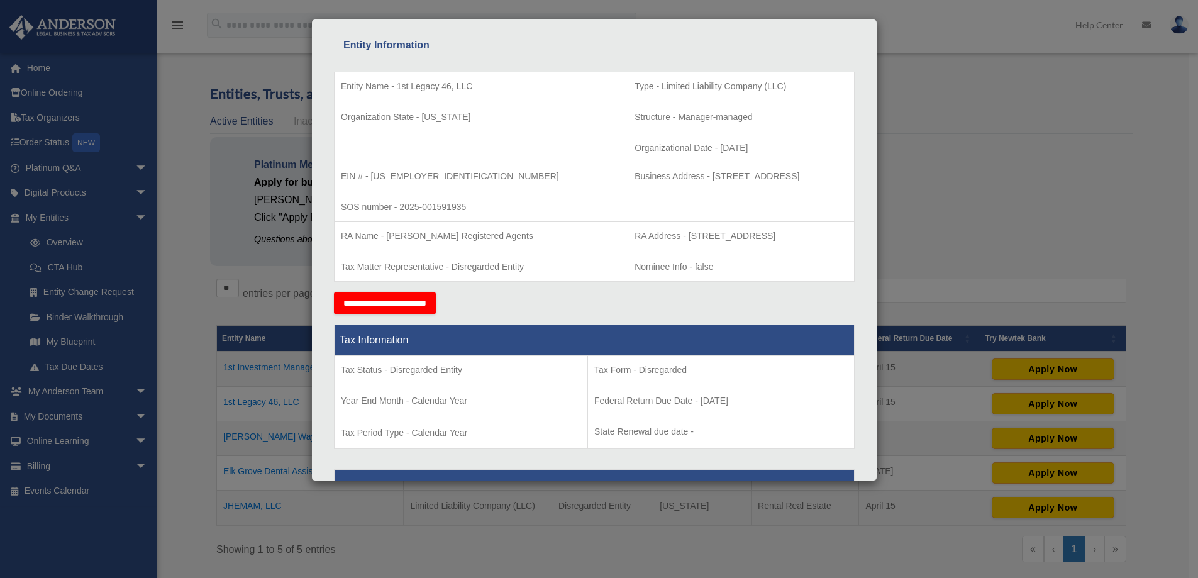
scroll to position [251, 0]
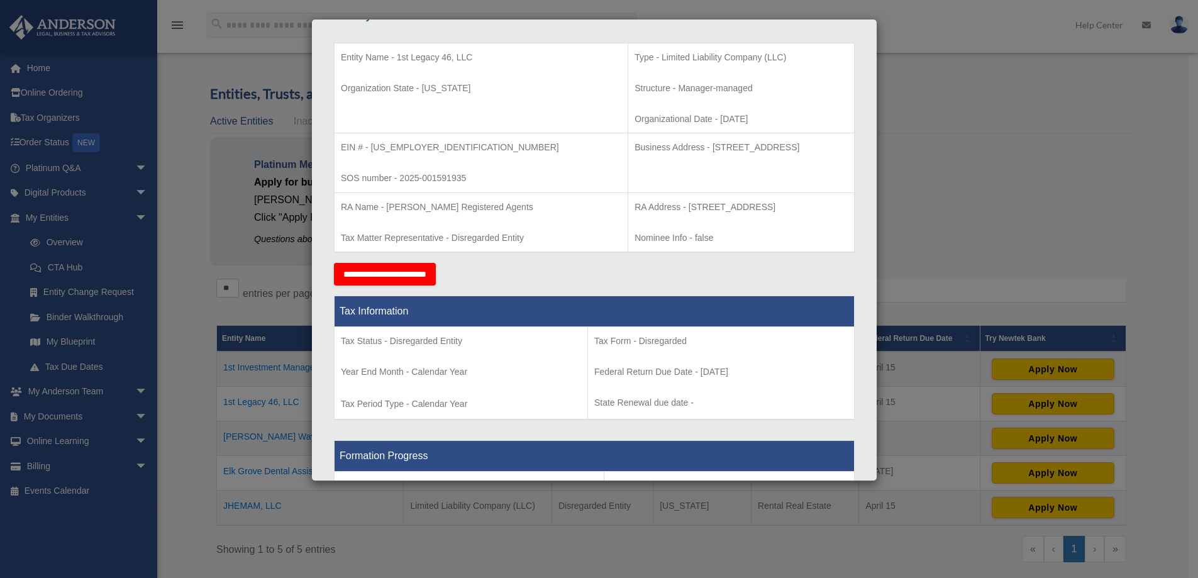
click at [927, 161] on div "Details × Articles Sent Organizational Date" at bounding box center [599, 289] width 1198 height 578
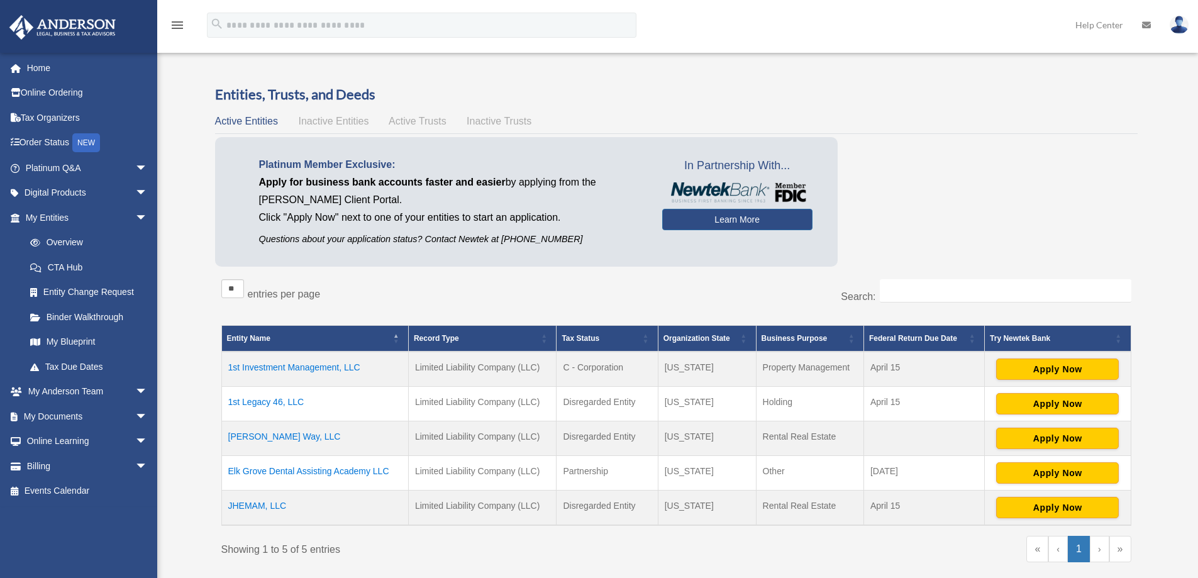
click at [264, 431] on td "Downey Way, LLC" at bounding box center [314, 438] width 187 height 35
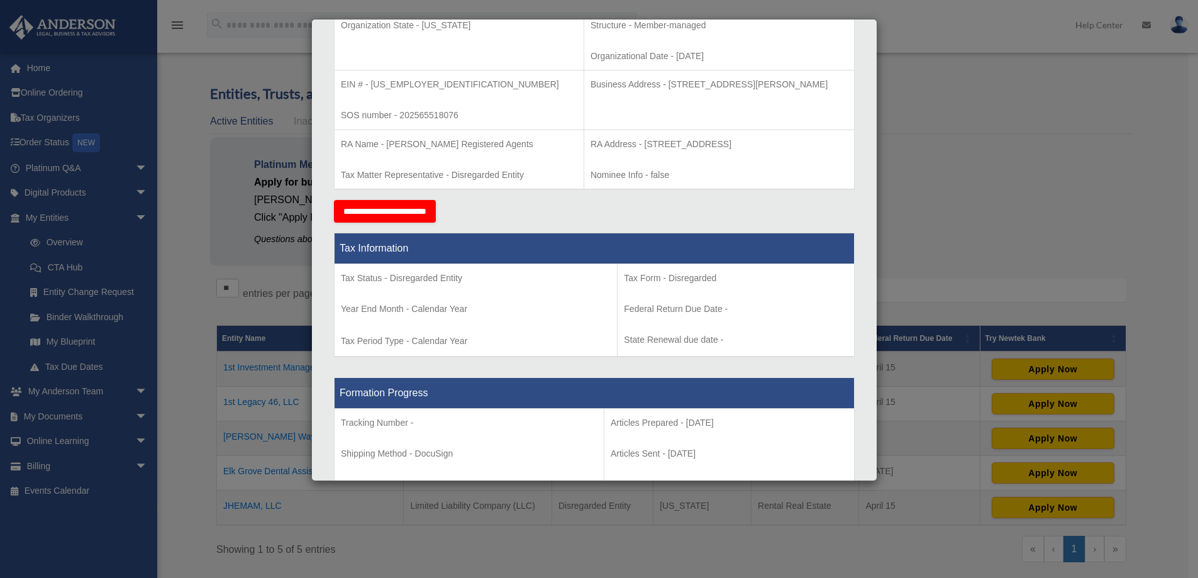
scroll to position [377, 0]
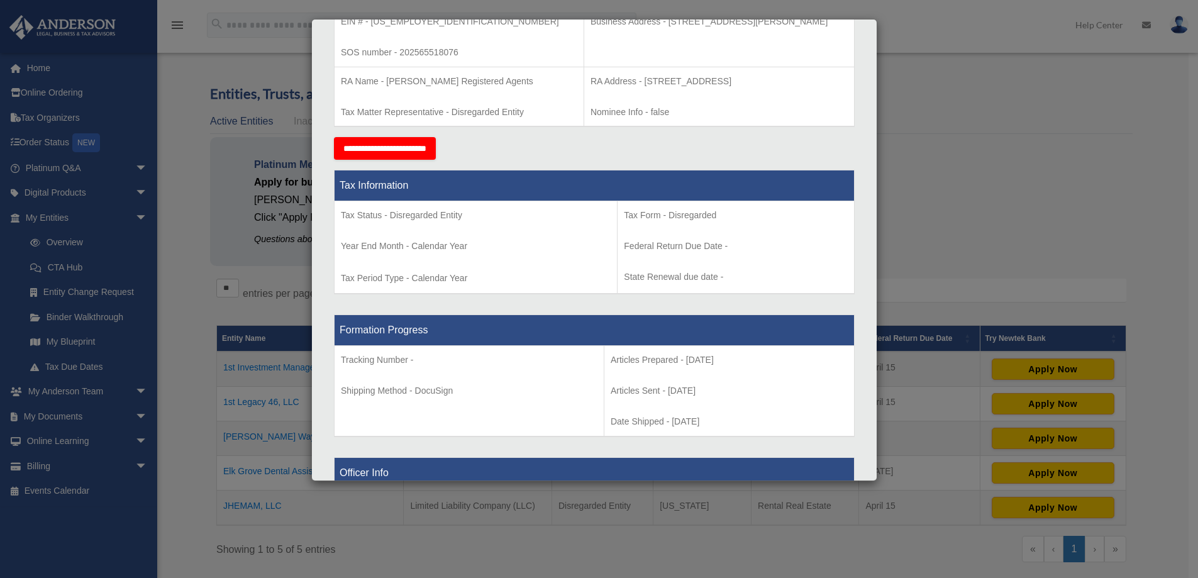
click at [949, 86] on div "Details × Articles Sent Organizational Date" at bounding box center [599, 289] width 1198 height 578
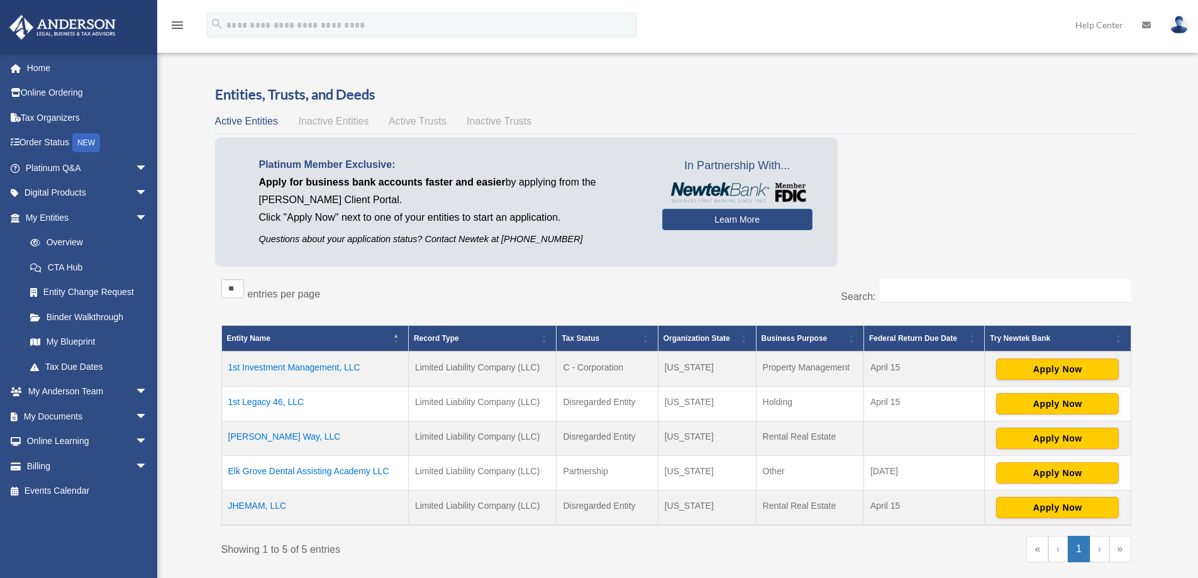
click at [265, 397] on td "1st Legacy 46, LLC" at bounding box center [314, 404] width 187 height 35
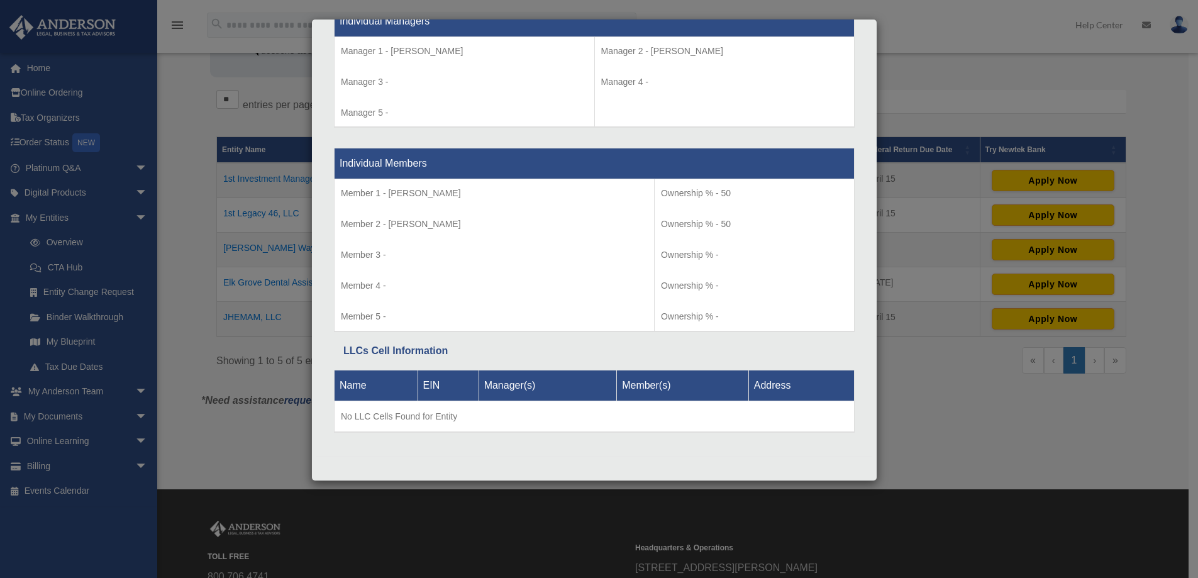
scroll to position [0, 0]
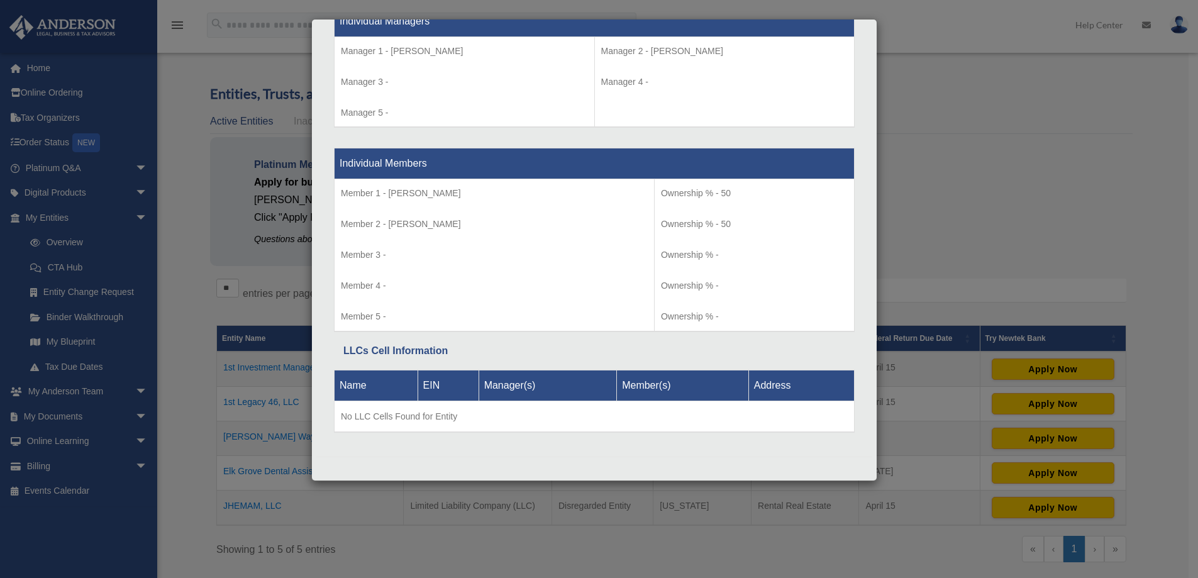
click at [937, 108] on div "Details × Articles Sent Organizational Date" at bounding box center [599, 289] width 1198 height 578
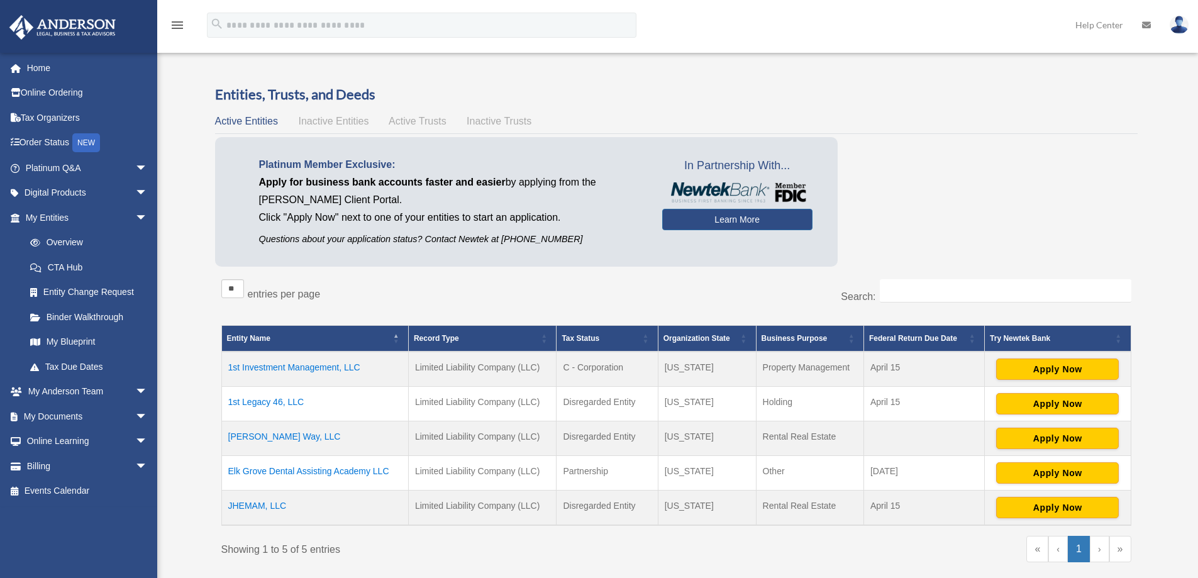
click at [272, 401] on td "1st Legacy 46, LLC" at bounding box center [314, 404] width 187 height 35
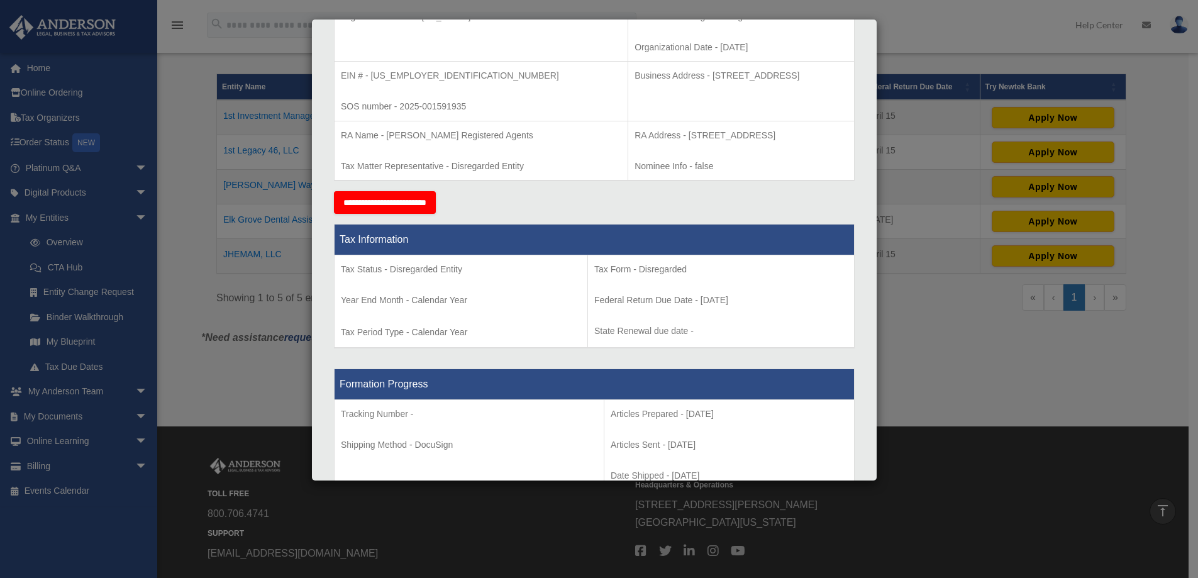
scroll to position [190, 0]
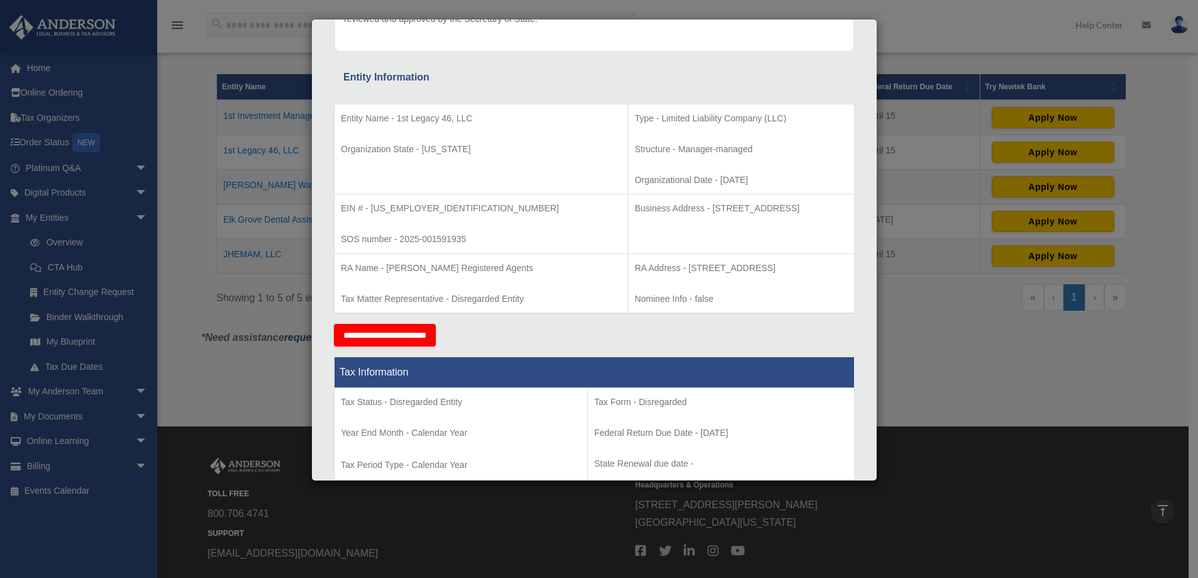
click at [898, 27] on div "Details × Articles Sent Organizational Date" at bounding box center [599, 289] width 1198 height 578
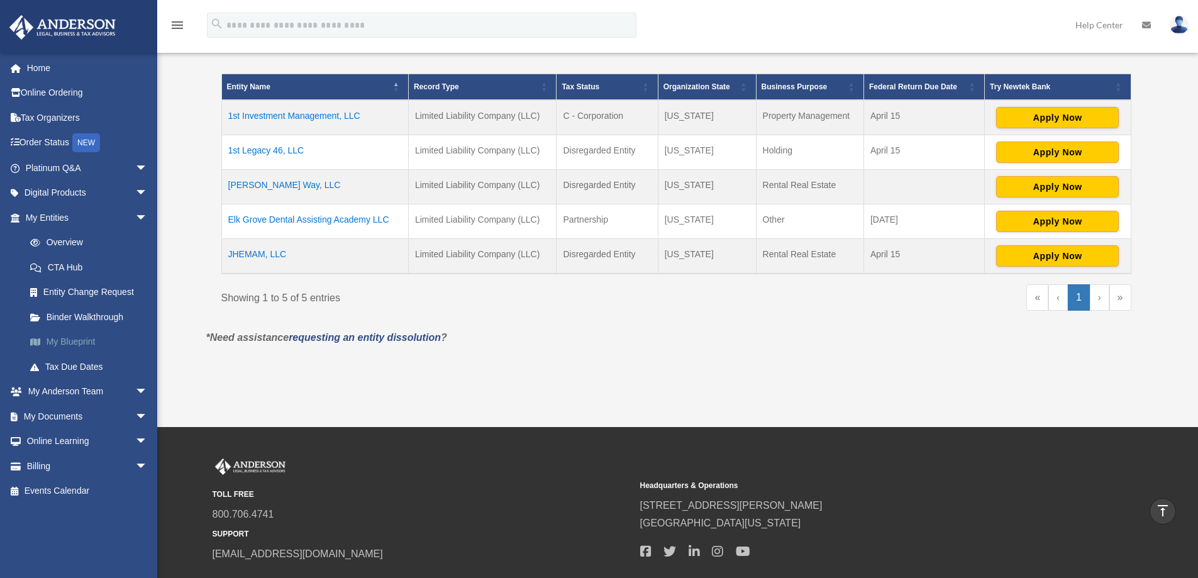
click at [79, 339] on link "My Blueprint" at bounding box center [92, 341] width 149 height 25
